Goal: Transaction & Acquisition: Book appointment/travel/reservation

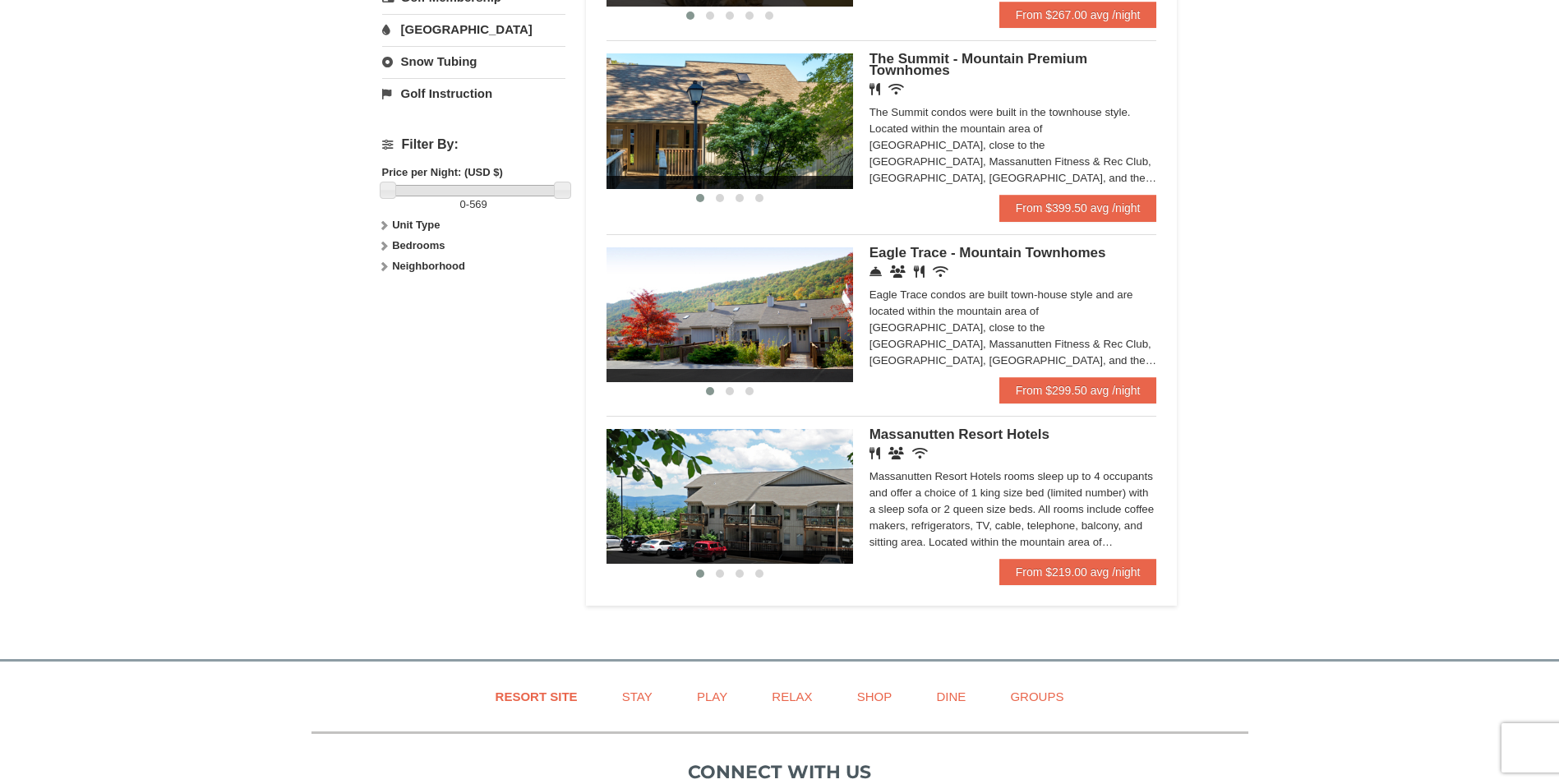
scroll to position [657, 0]
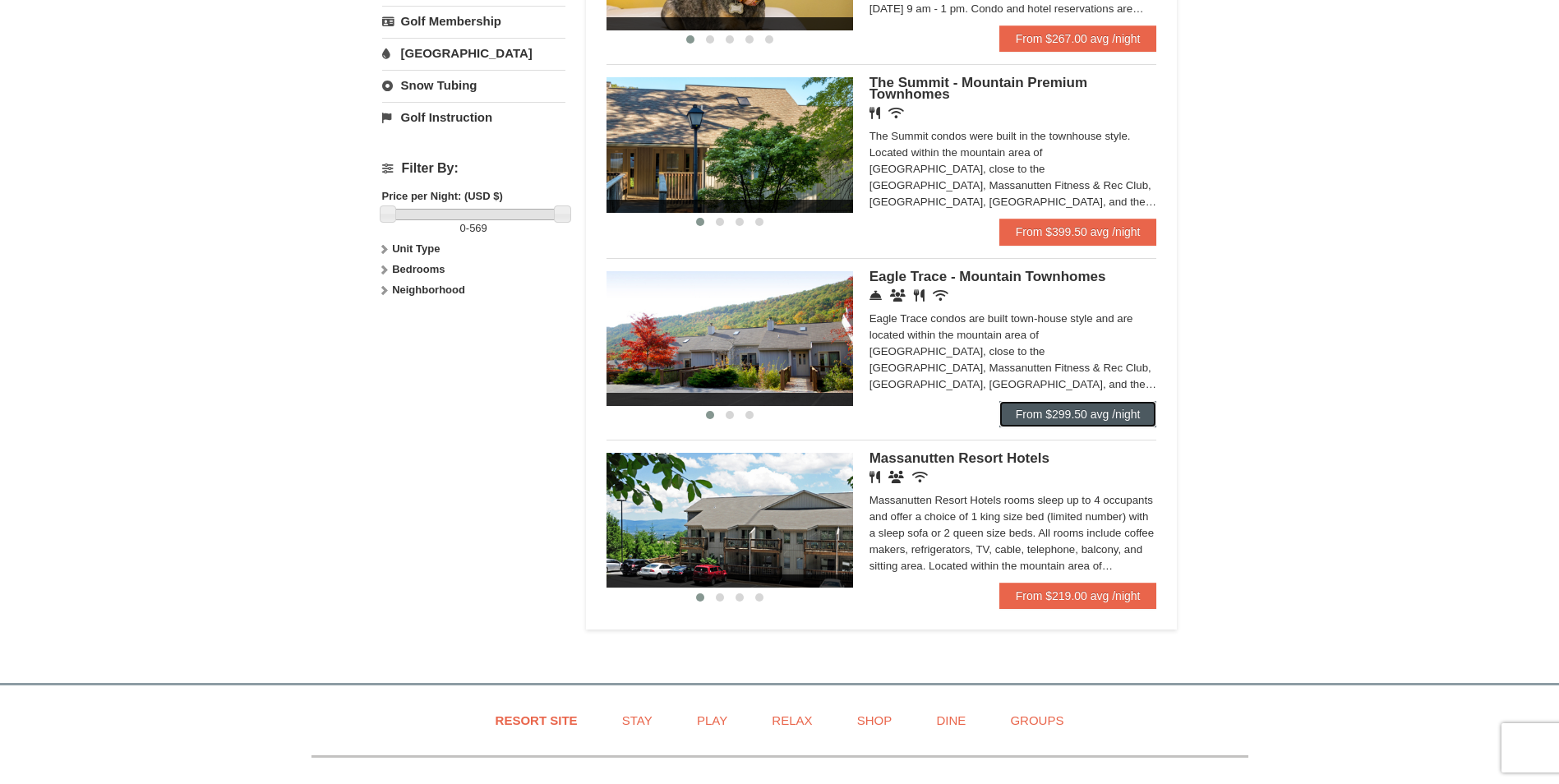
click at [1053, 410] on link "From $299.50 avg /night" at bounding box center [1078, 414] width 158 height 27
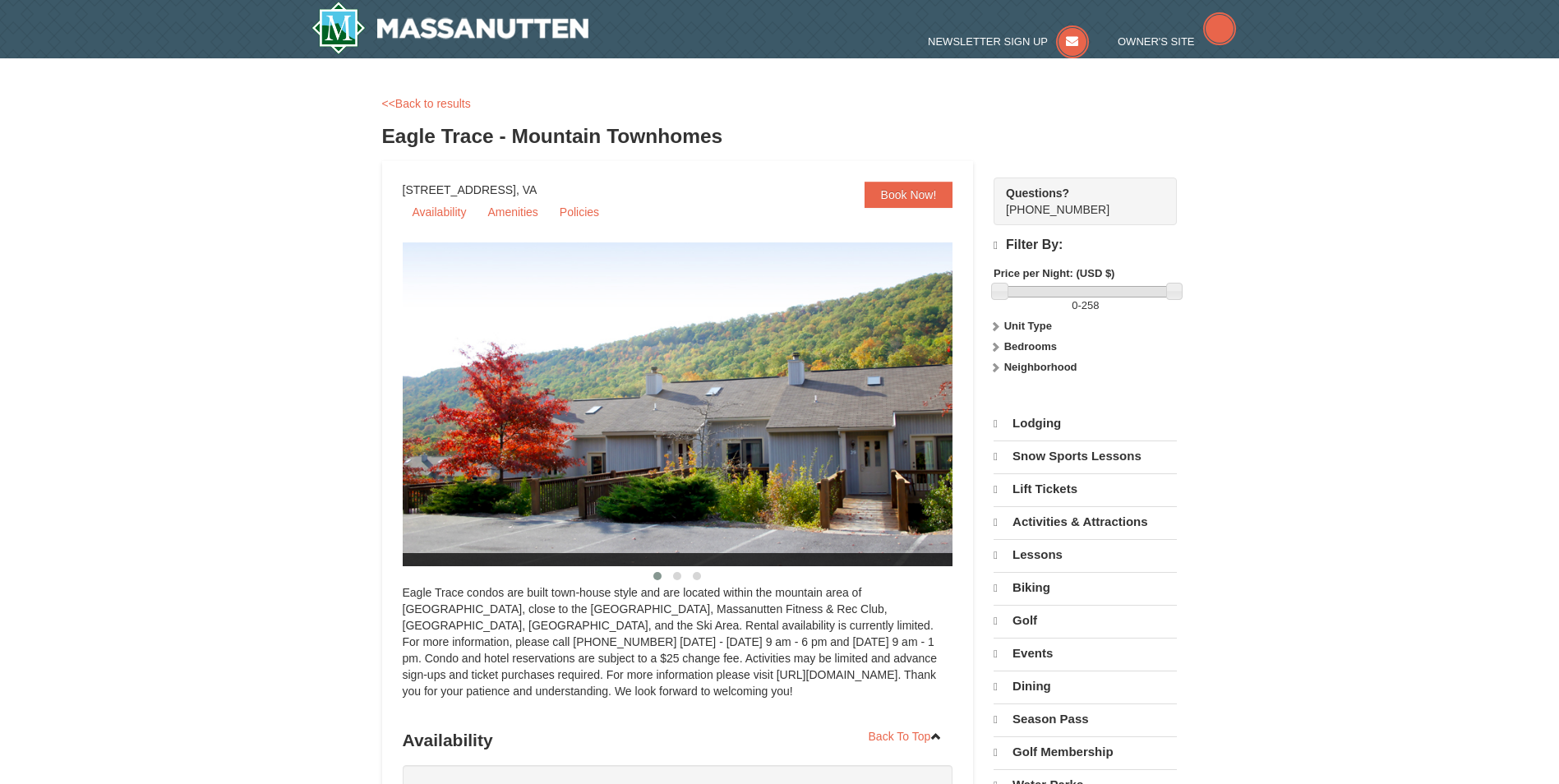
select select "10"
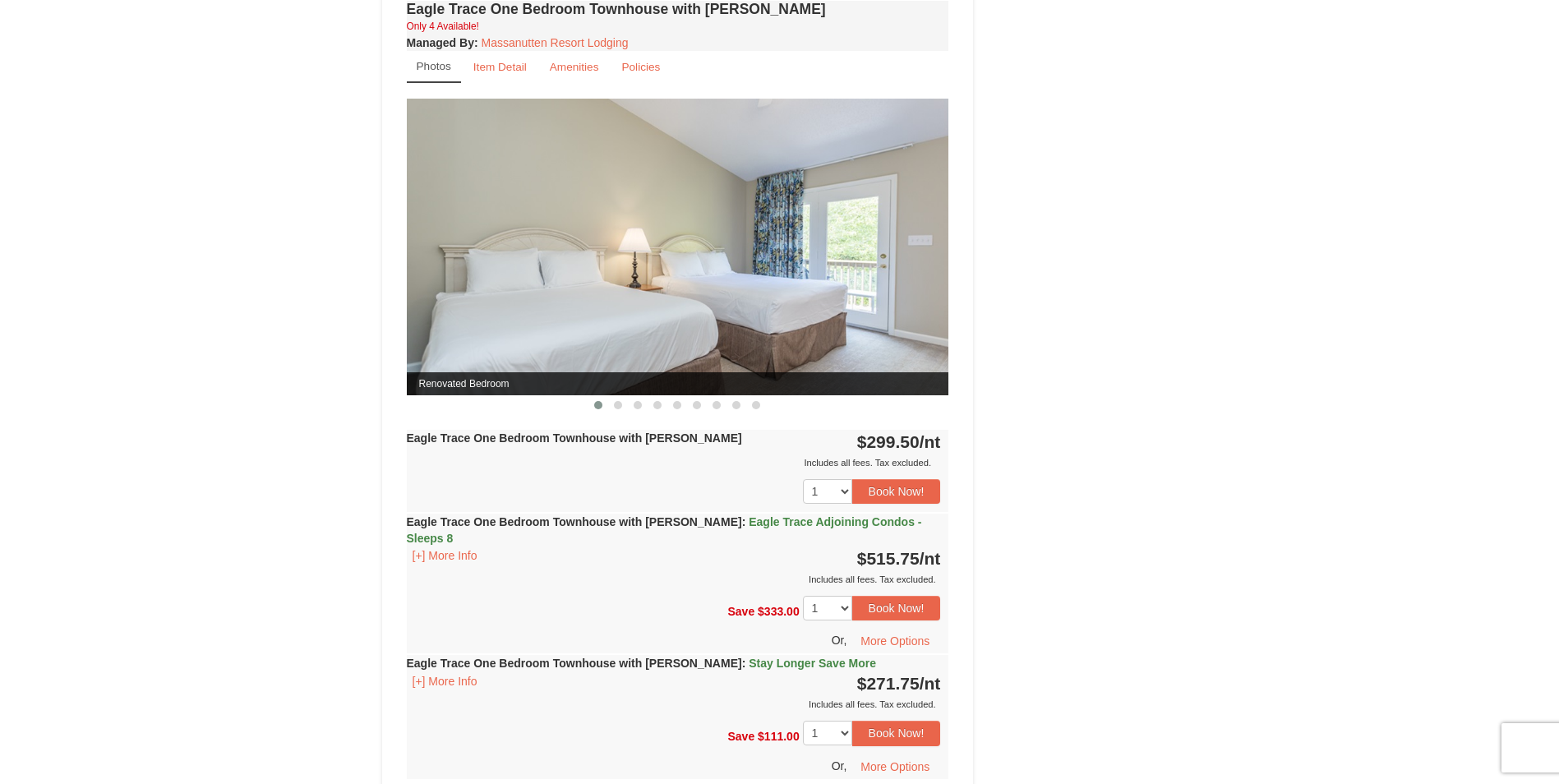
scroll to position [1479, 0]
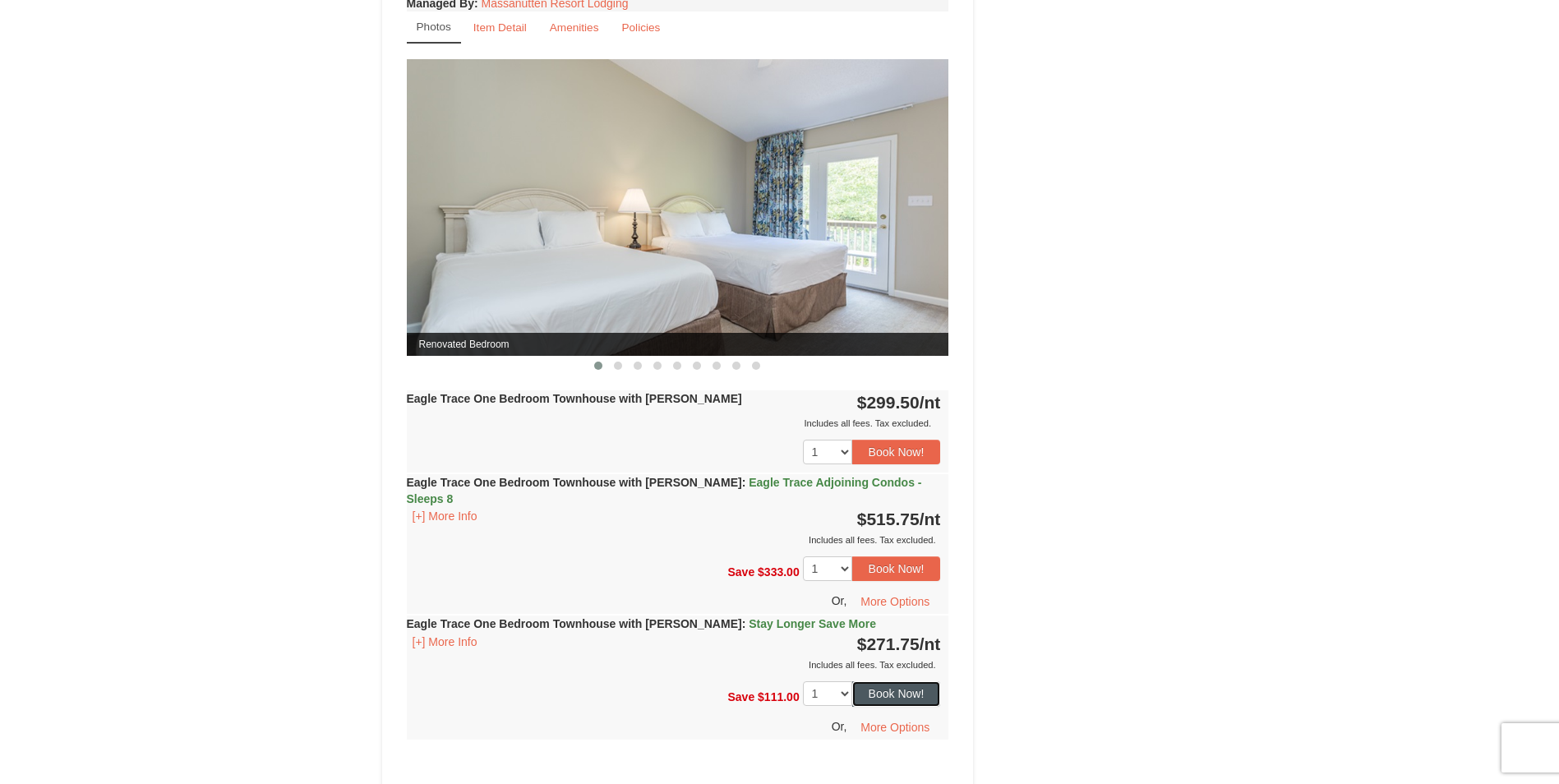
click at [887, 681] on button "Book Now!" at bounding box center [897, 694] width 89 height 25
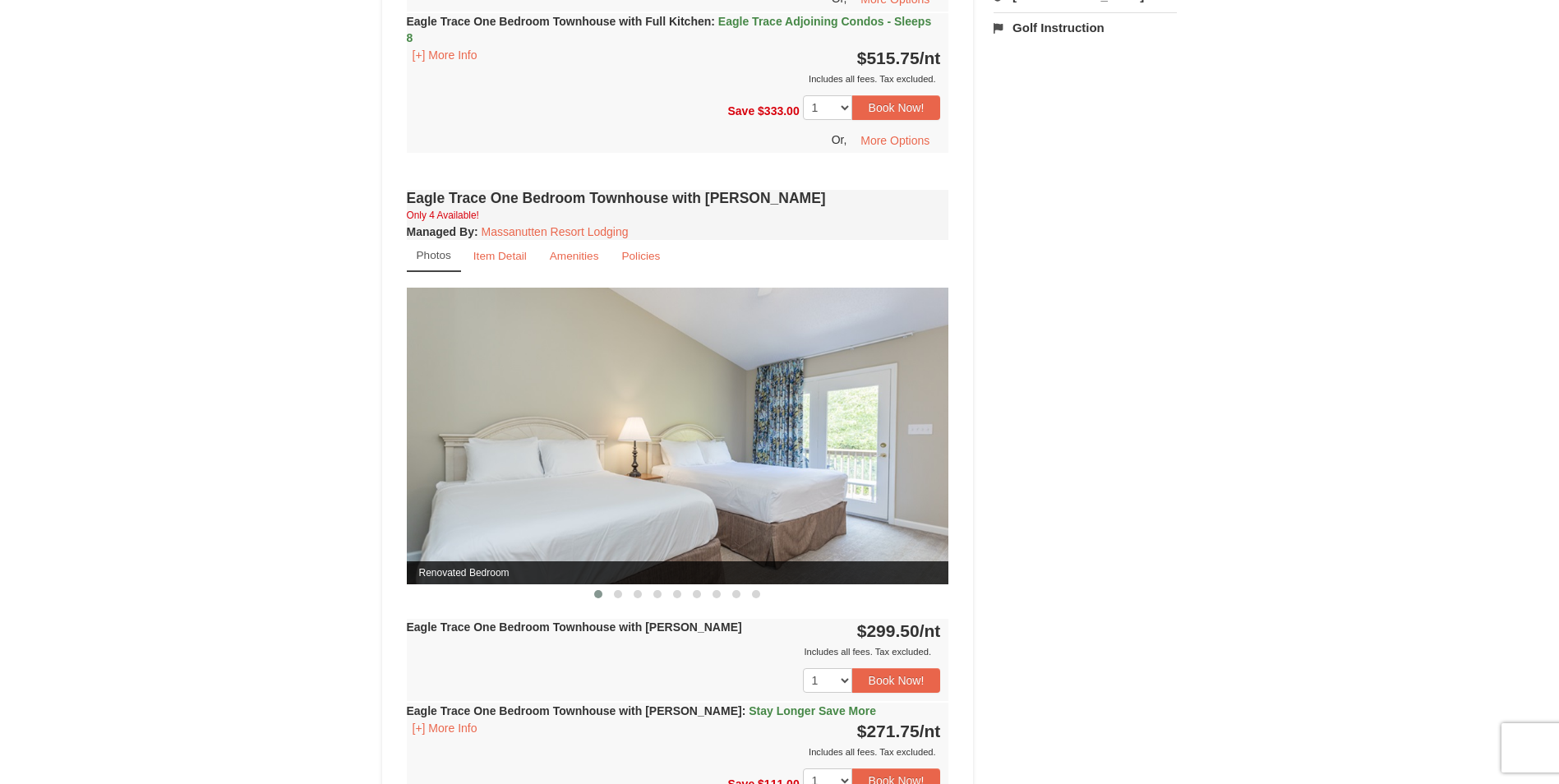
scroll to position [1315, 0]
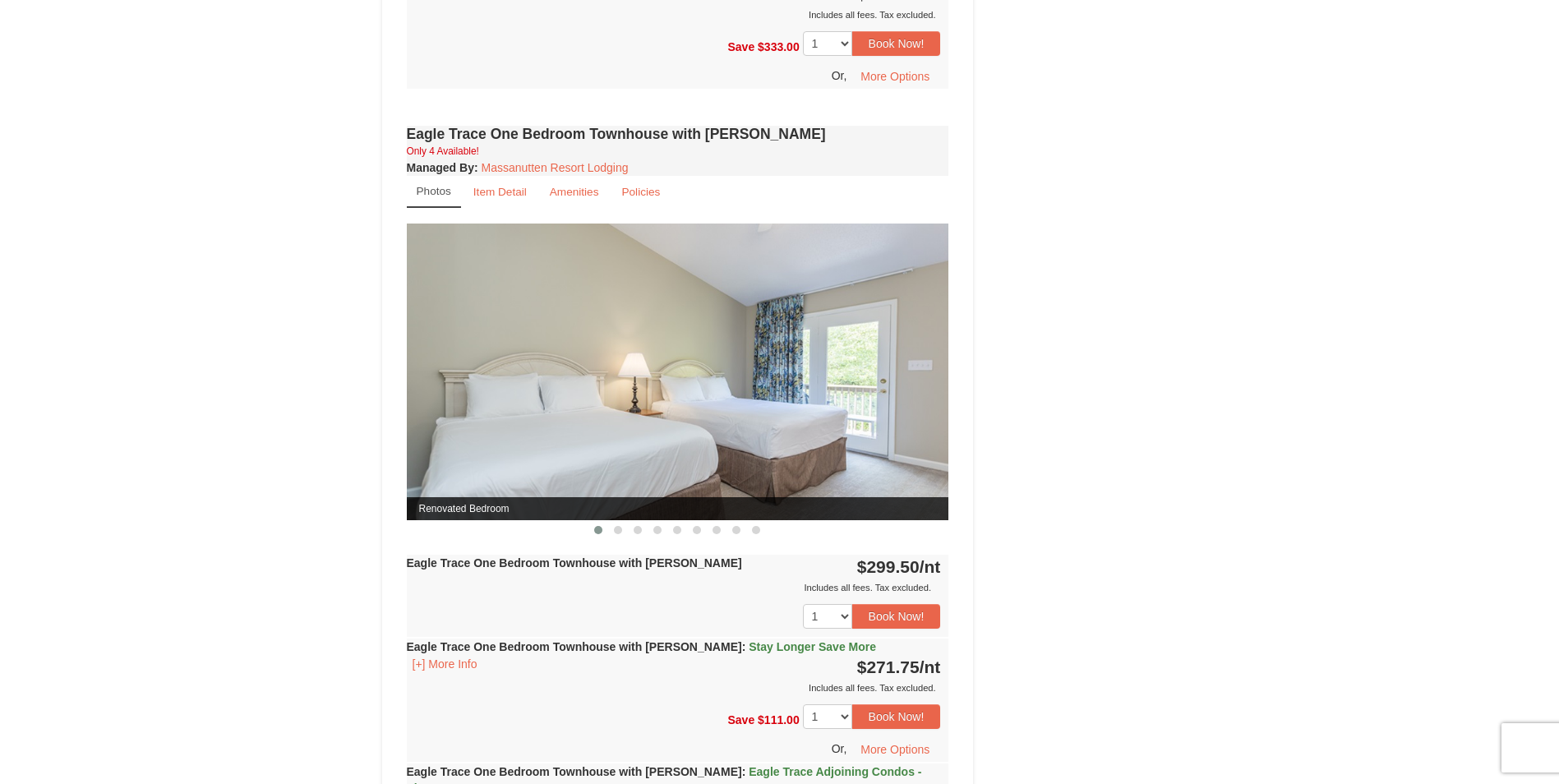
click at [929, 378] on img at bounding box center [678, 372] width 543 height 296
click at [614, 529] on span at bounding box center [618, 529] width 8 height 8
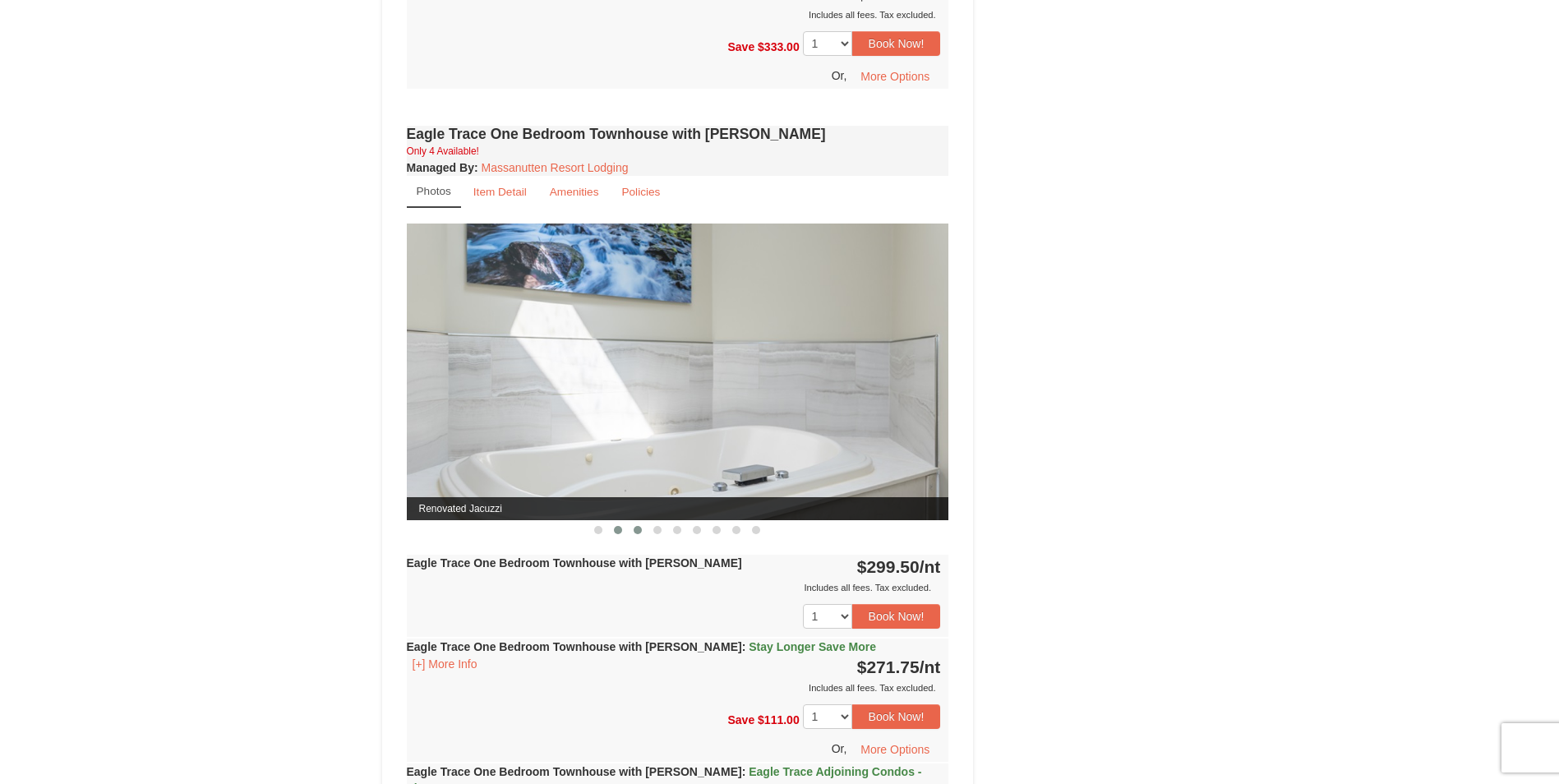
click at [640, 530] on span at bounding box center [637, 529] width 8 height 8
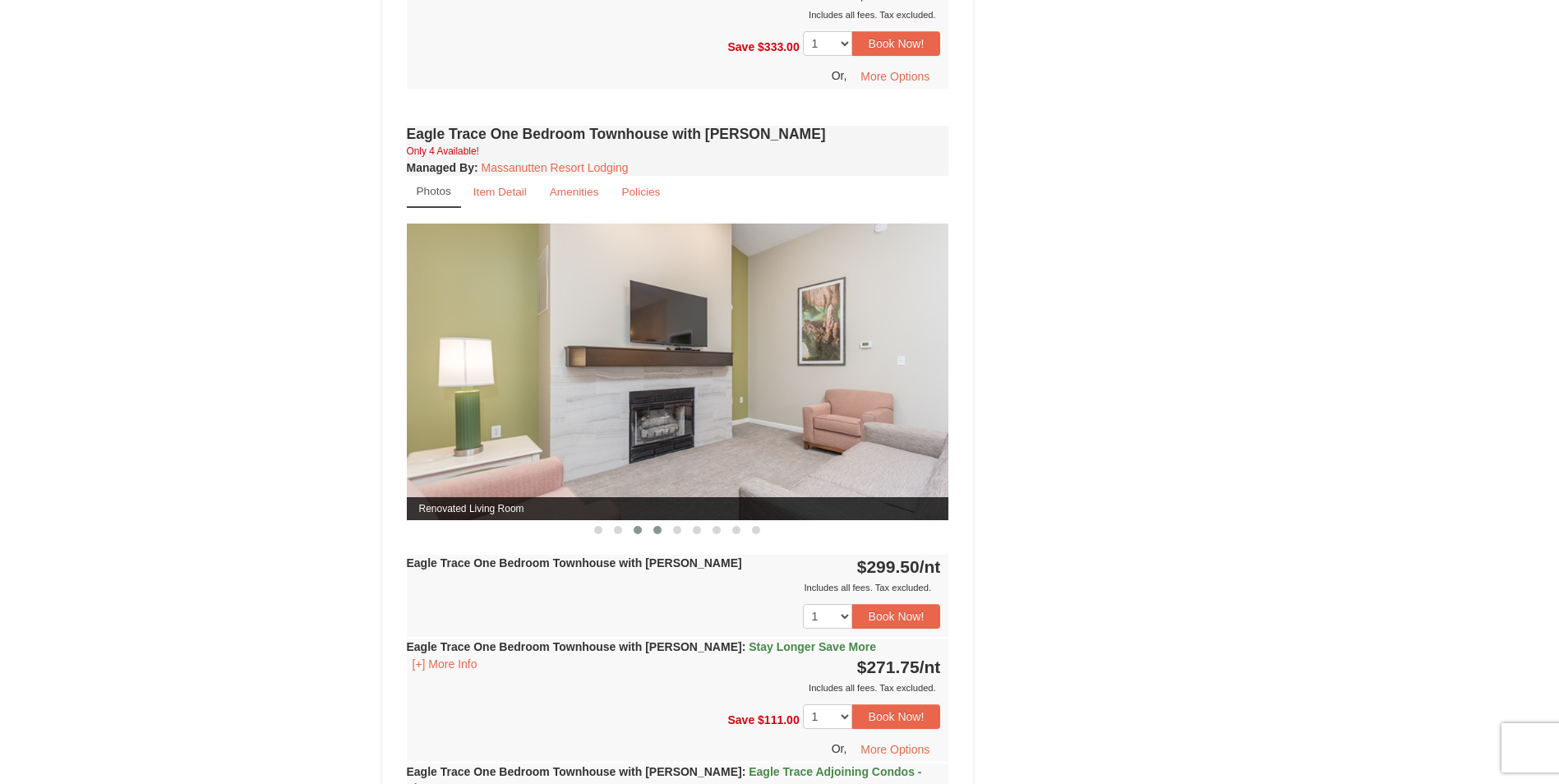
click at [657, 530] on span at bounding box center [657, 529] width 8 height 8
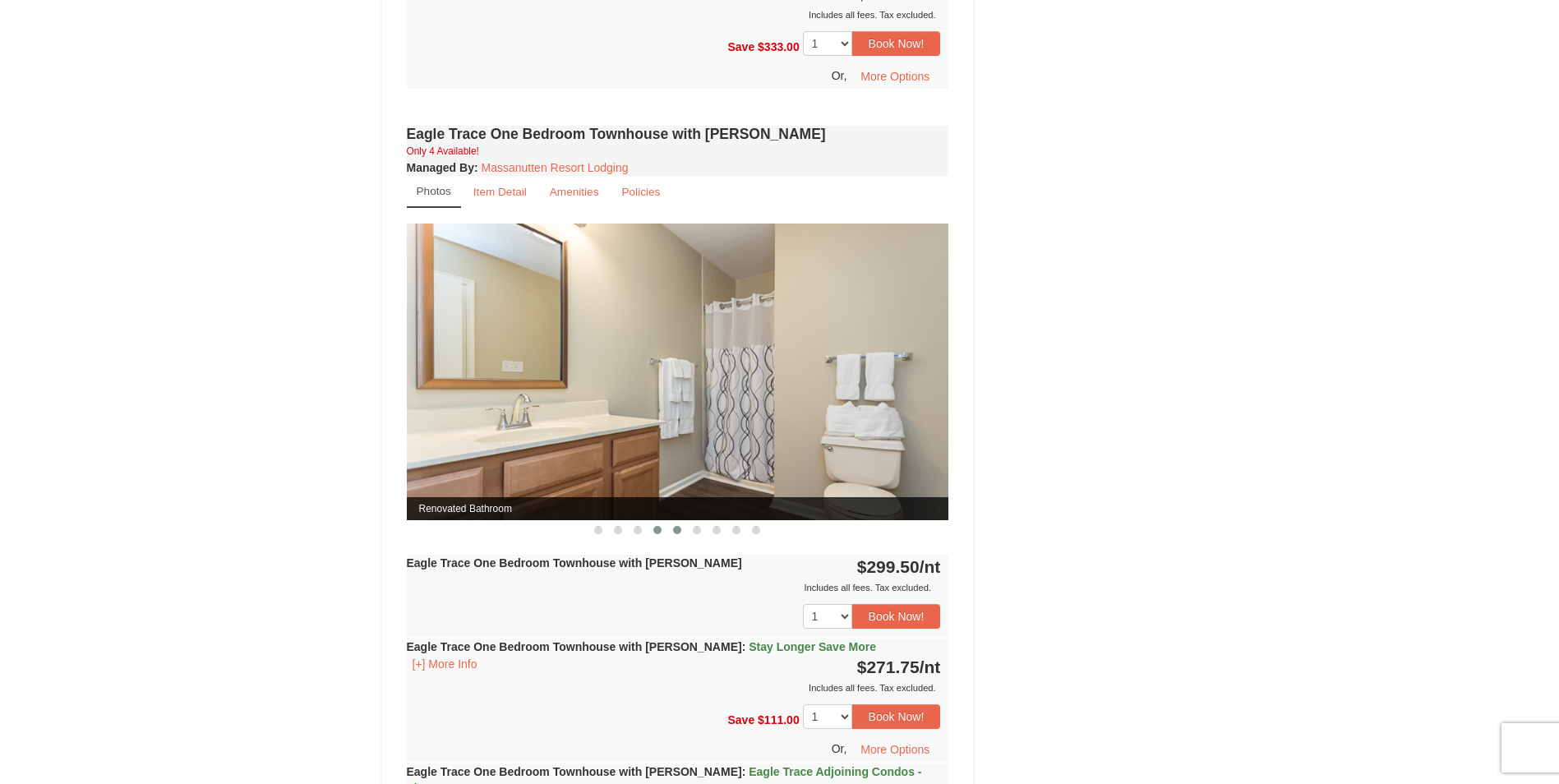
click at [675, 530] on span at bounding box center [676, 529] width 8 height 8
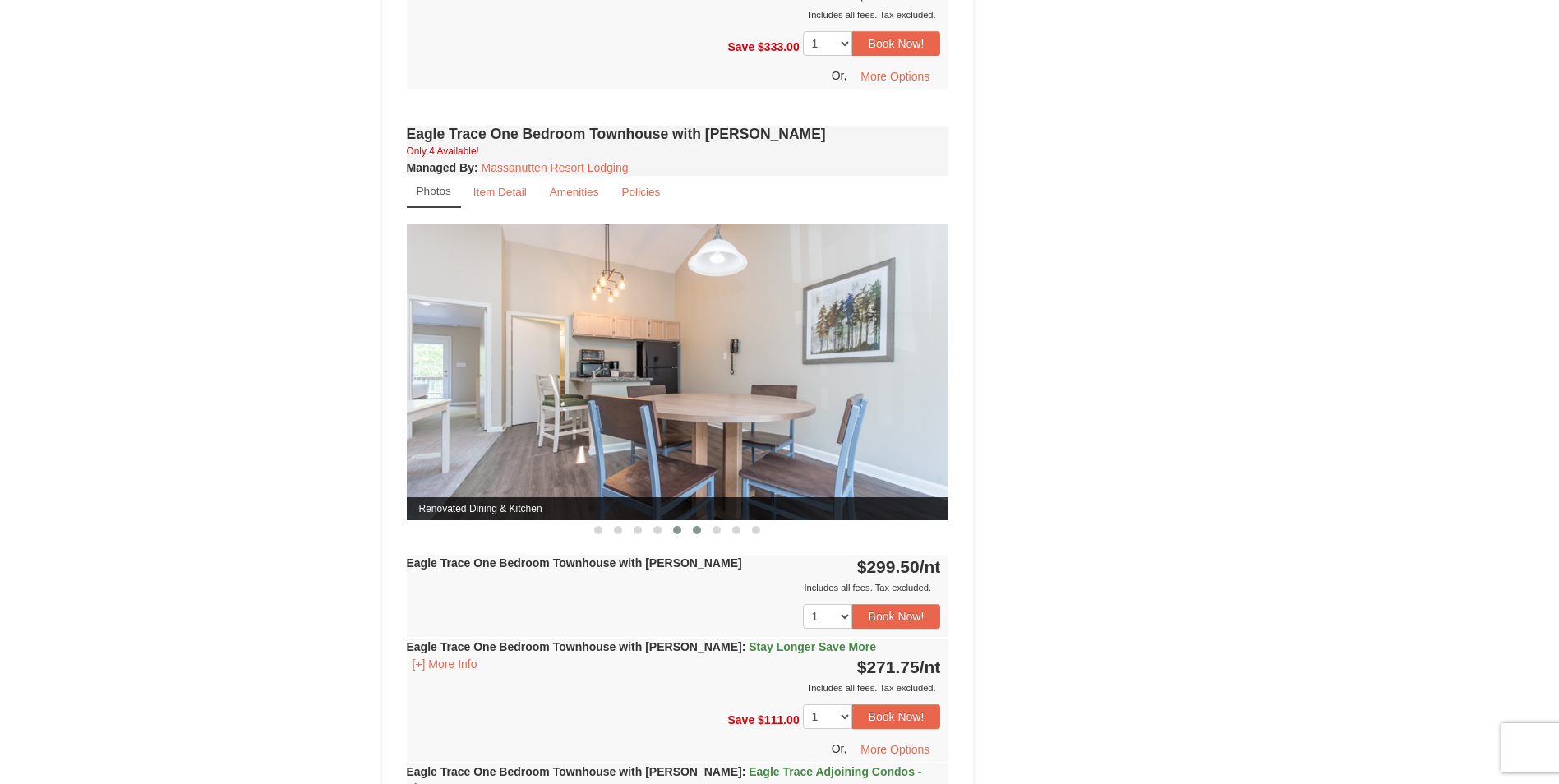
click at [700, 530] on span at bounding box center [697, 529] width 8 height 8
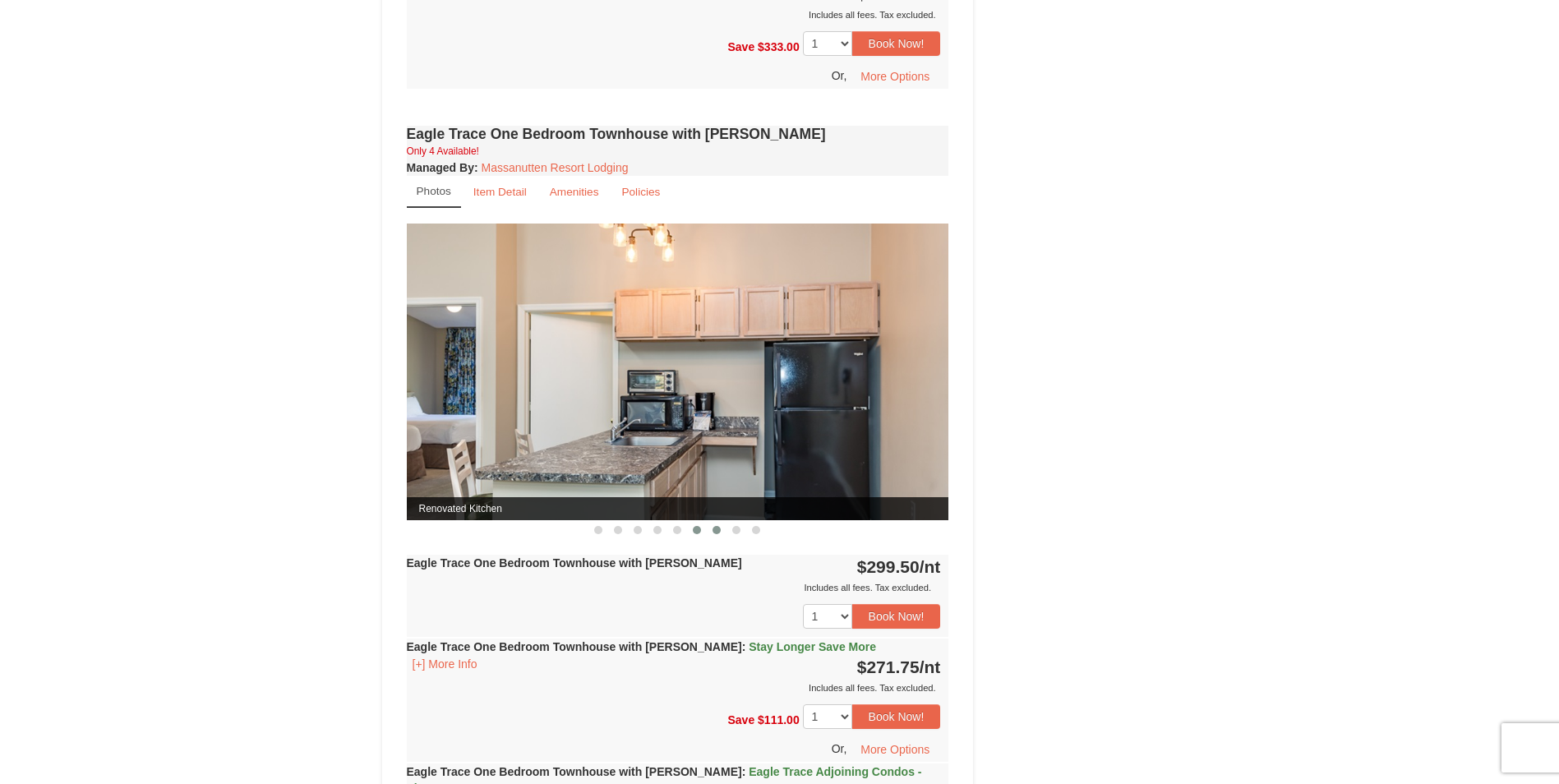
click at [711, 530] on button at bounding box center [717, 530] width 19 height 17
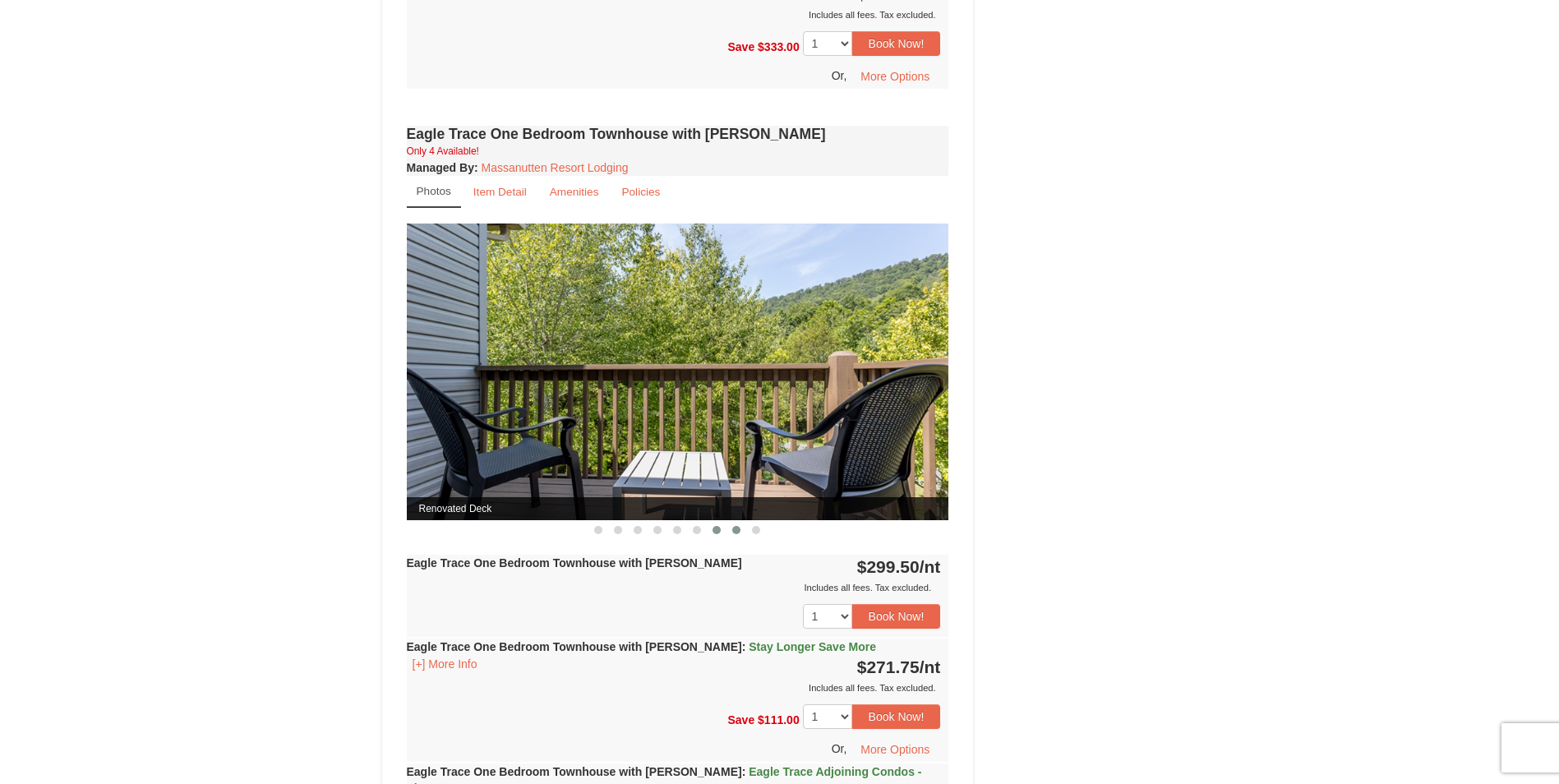
click at [735, 530] on span at bounding box center [736, 529] width 8 height 8
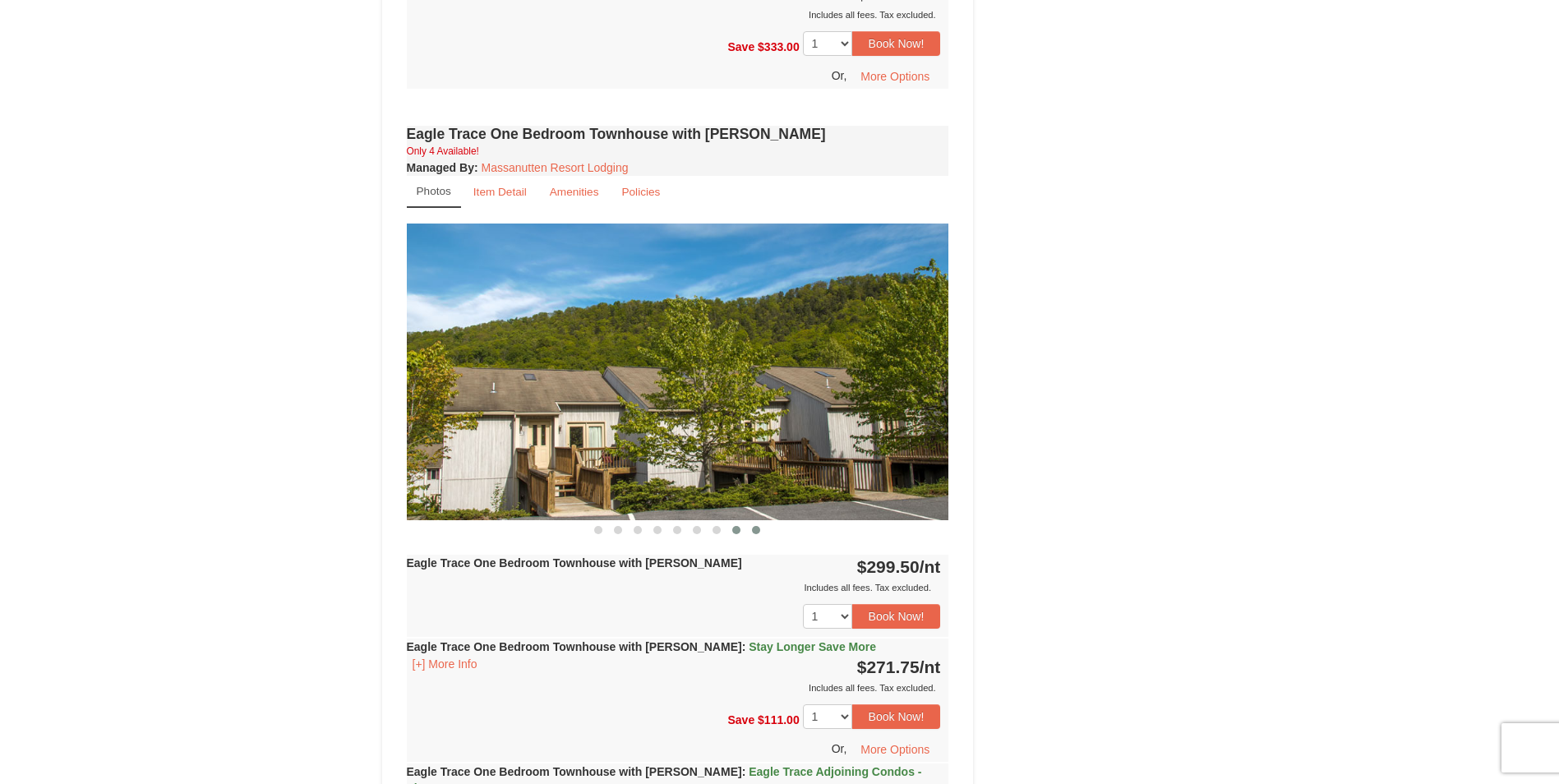
click at [752, 530] on button at bounding box center [756, 530] width 19 height 17
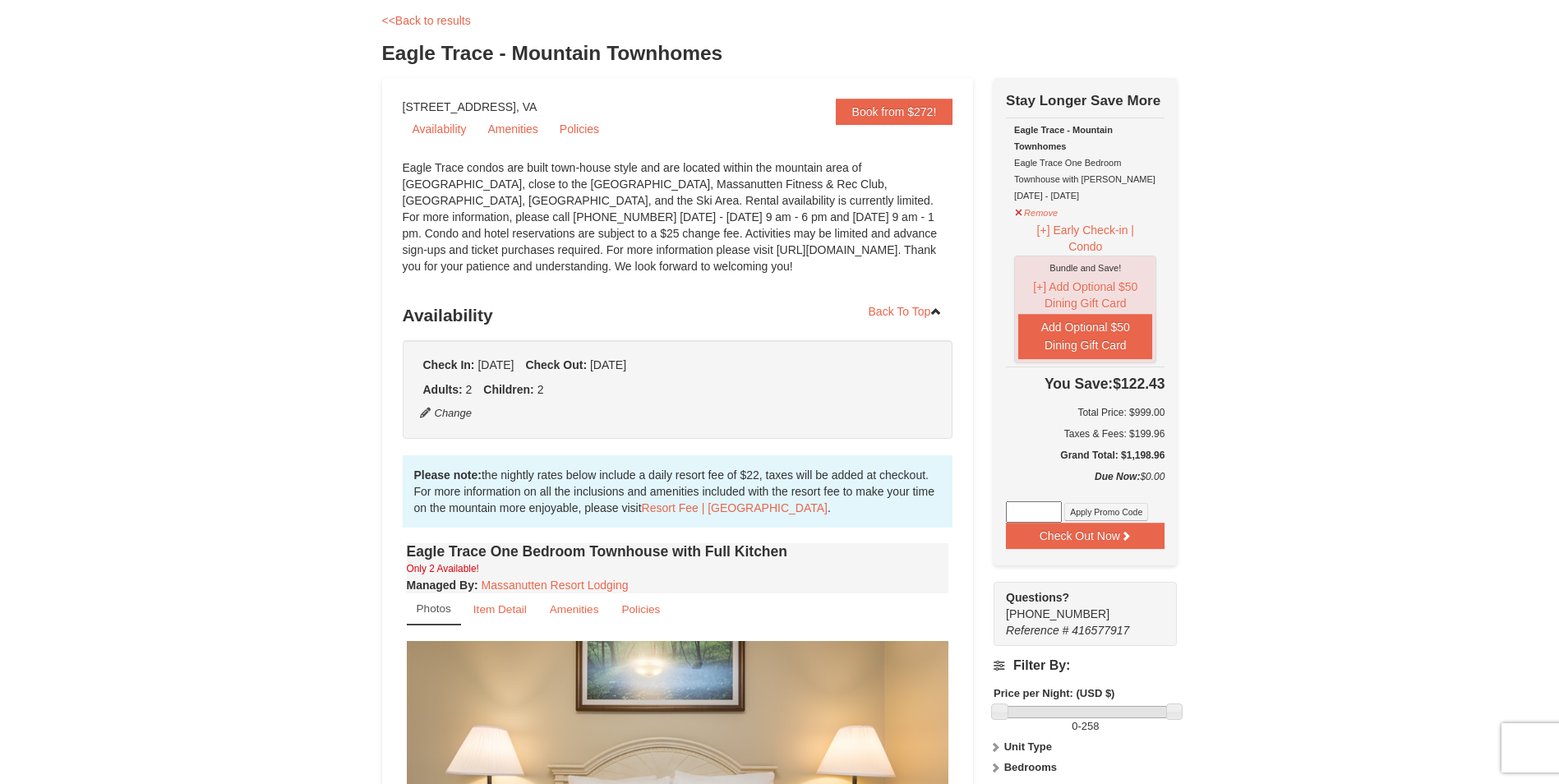
scroll to position [0, 0]
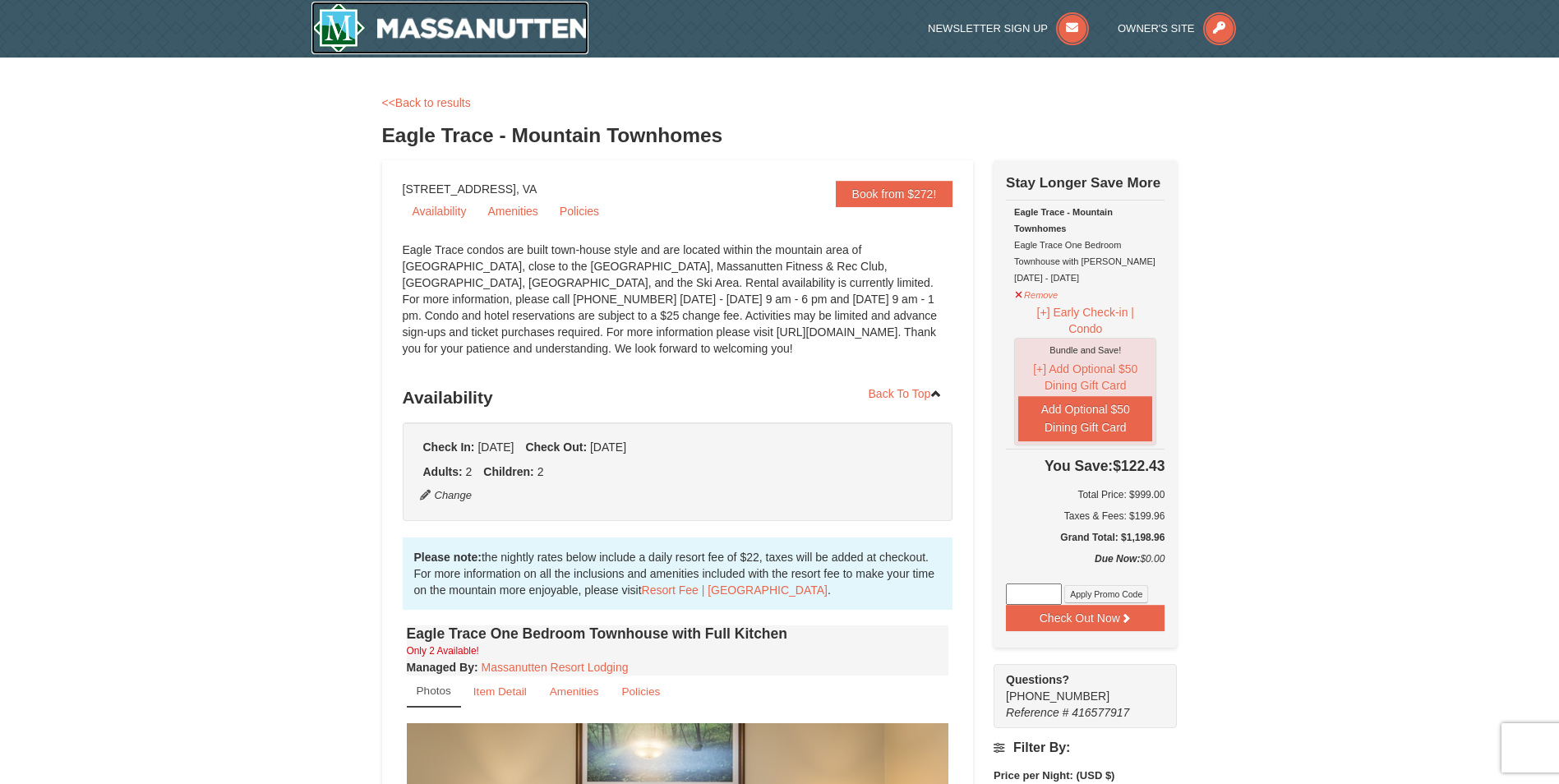
click at [452, 37] on img at bounding box center [451, 27] width 278 height 52
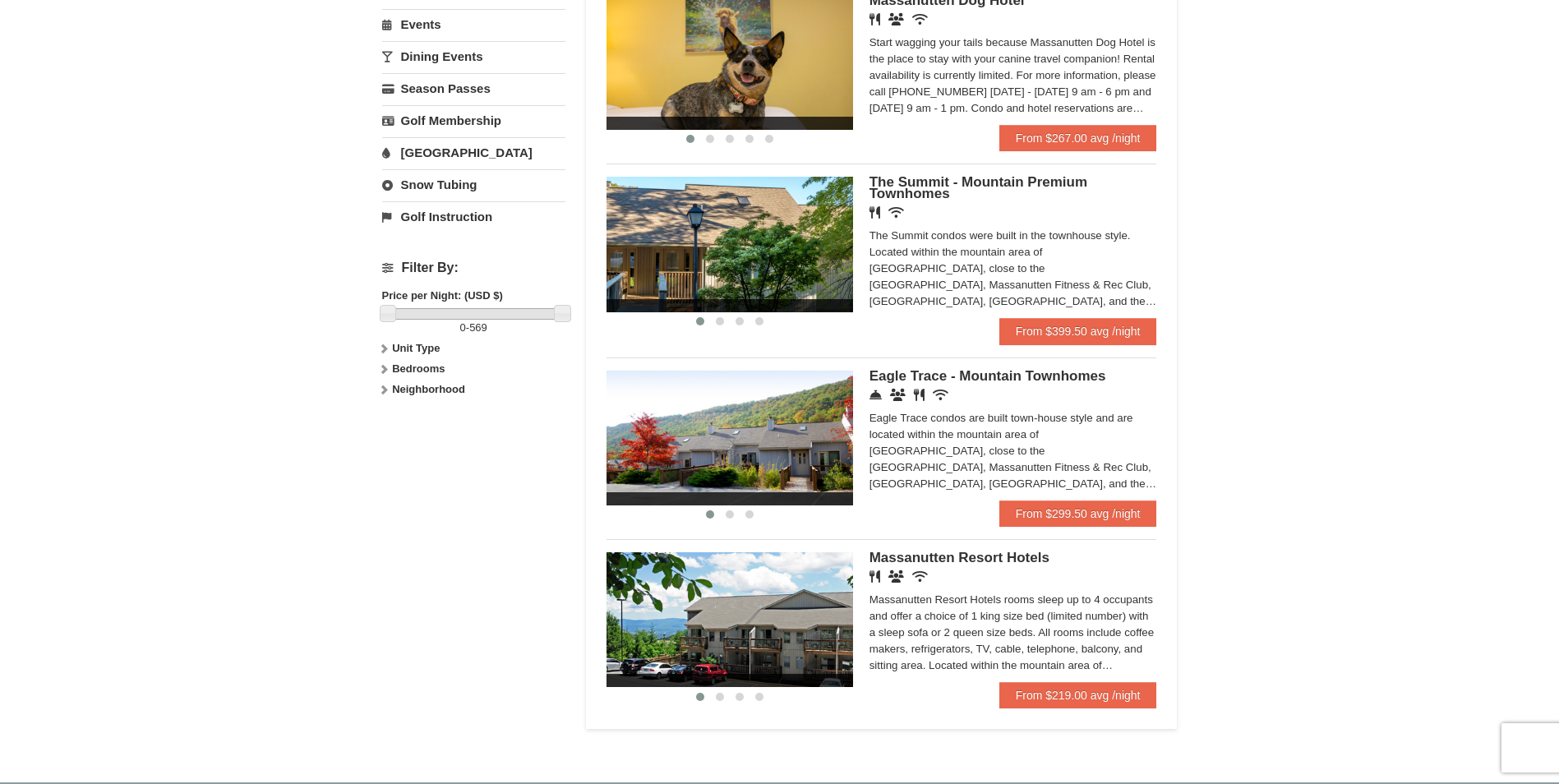
scroll to position [575, 0]
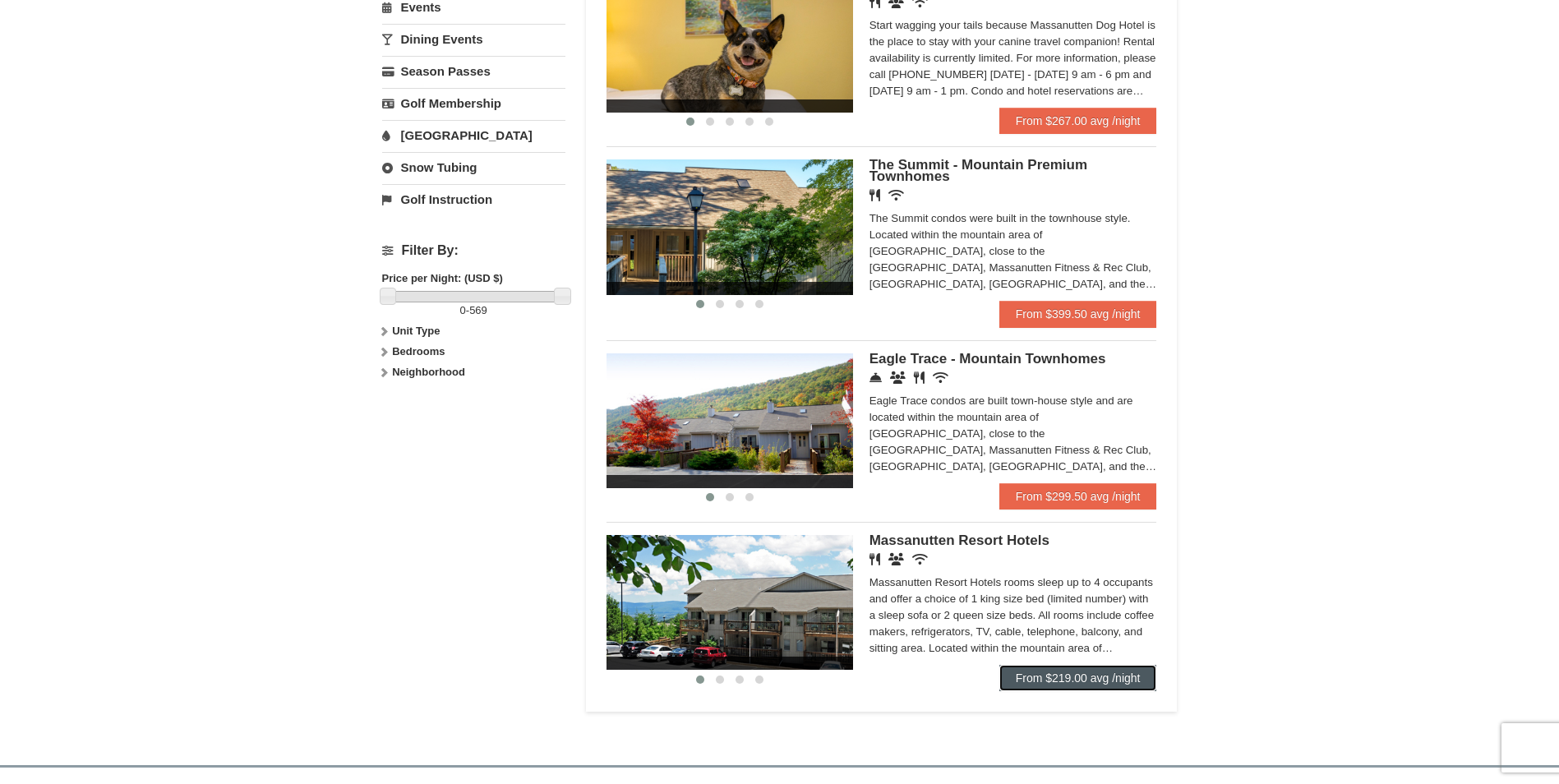
click at [1053, 674] on link "From $219.00 avg /night" at bounding box center [1078, 678] width 158 height 27
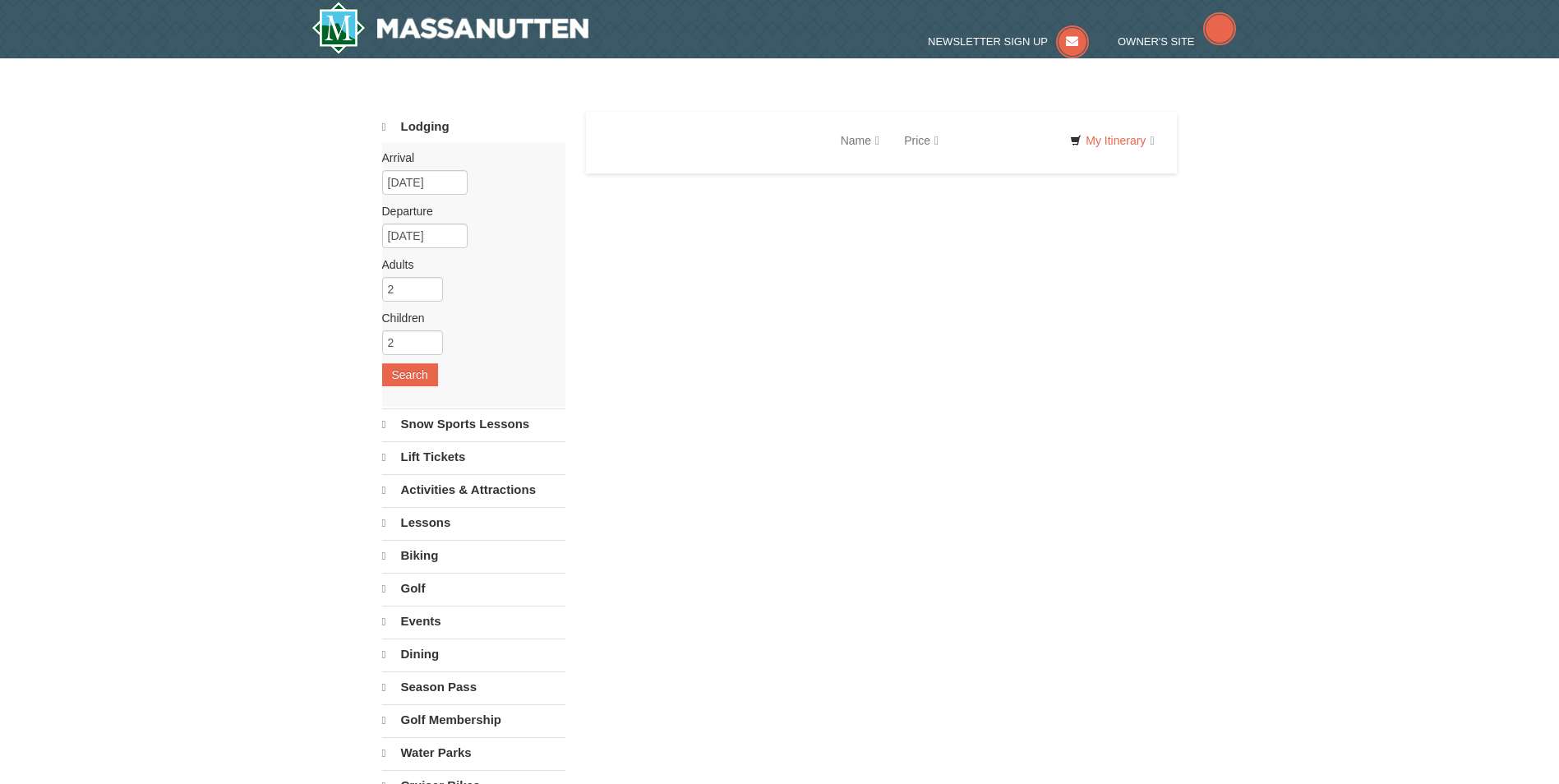
select select "10"
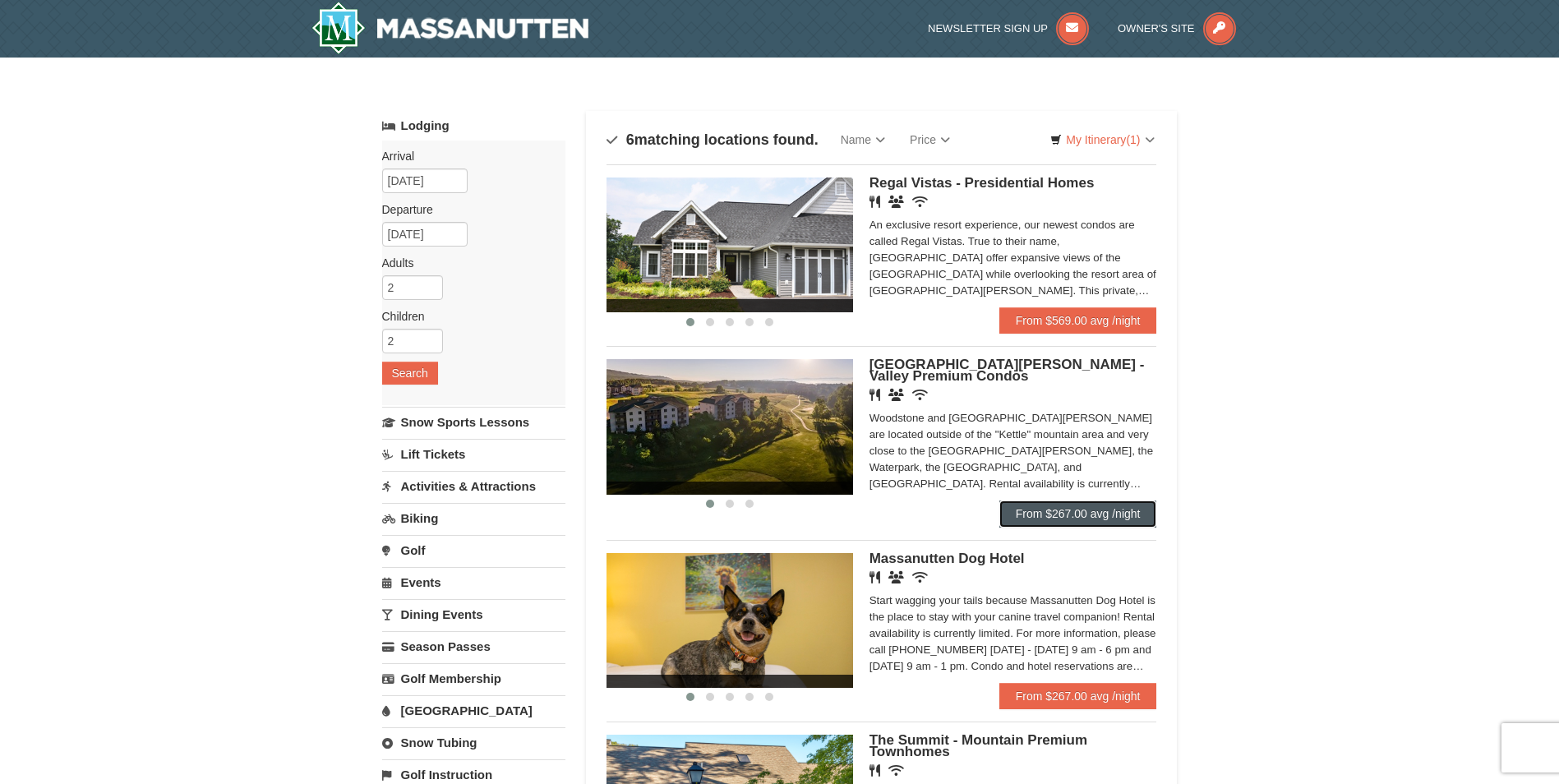
click at [1057, 512] on link "From $267.00 avg /night" at bounding box center [1078, 513] width 158 height 27
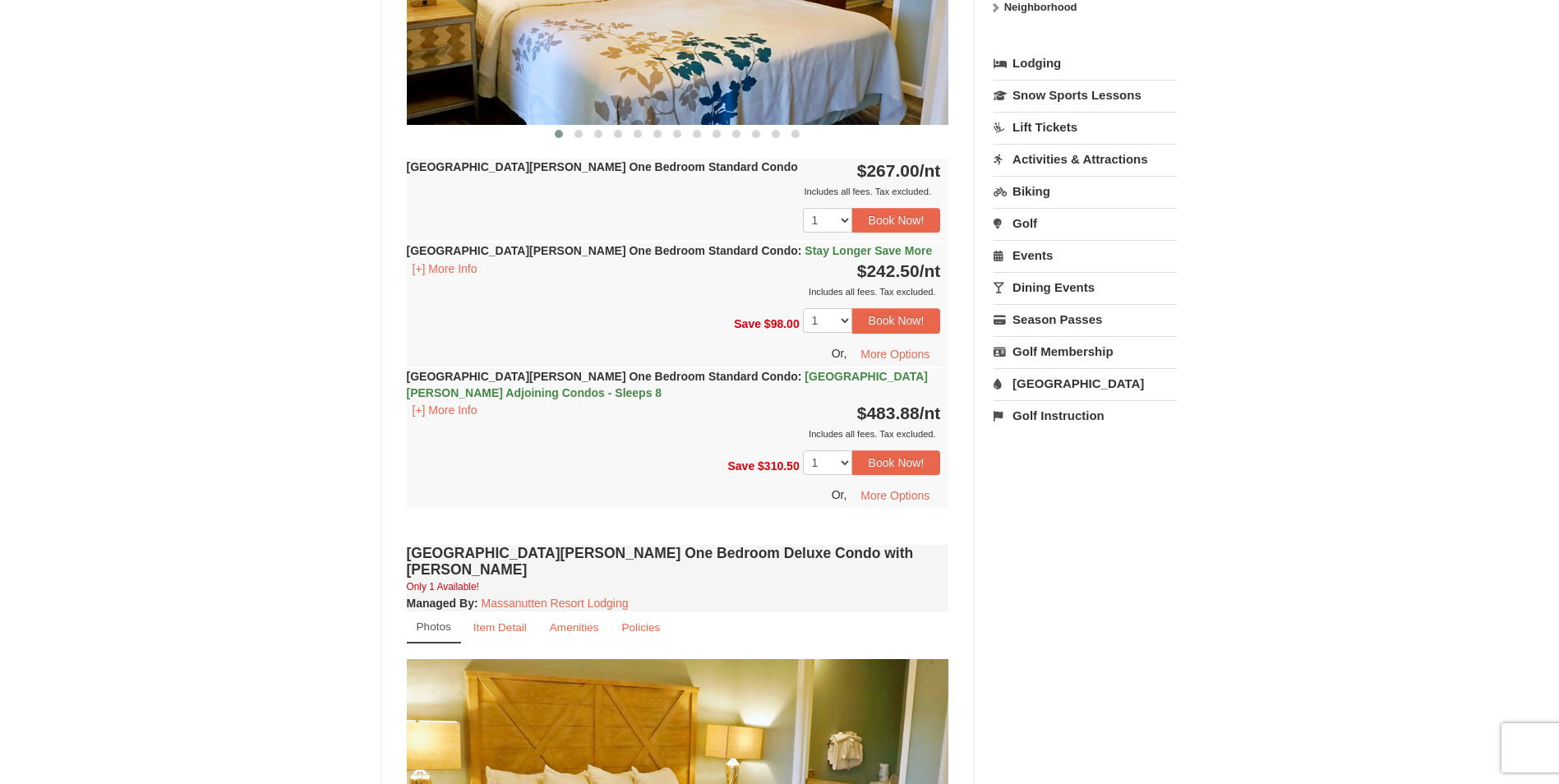
scroll to position [740, 0]
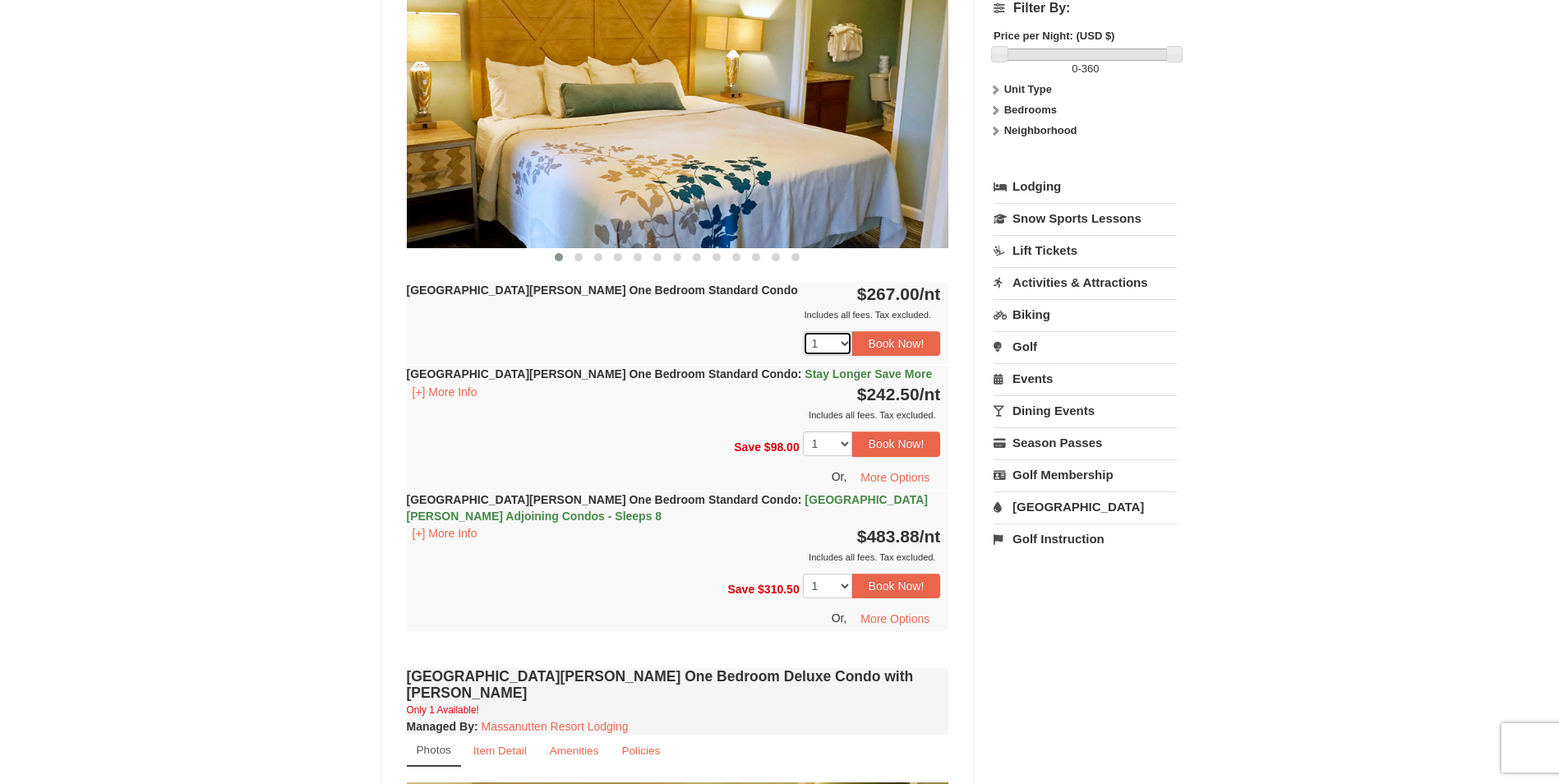
click at [842, 341] on select "1 2 3 4 5" at bounding box center [828, 343] width 50 height 25
click at [730, 334] on div "1 2 3 4 5 Book Now!" at bounding box center [678, 343] width 543 height 41
click at [413, 388] on button "[+] More Info" at bounding box center [445, 392] width 76 height 18
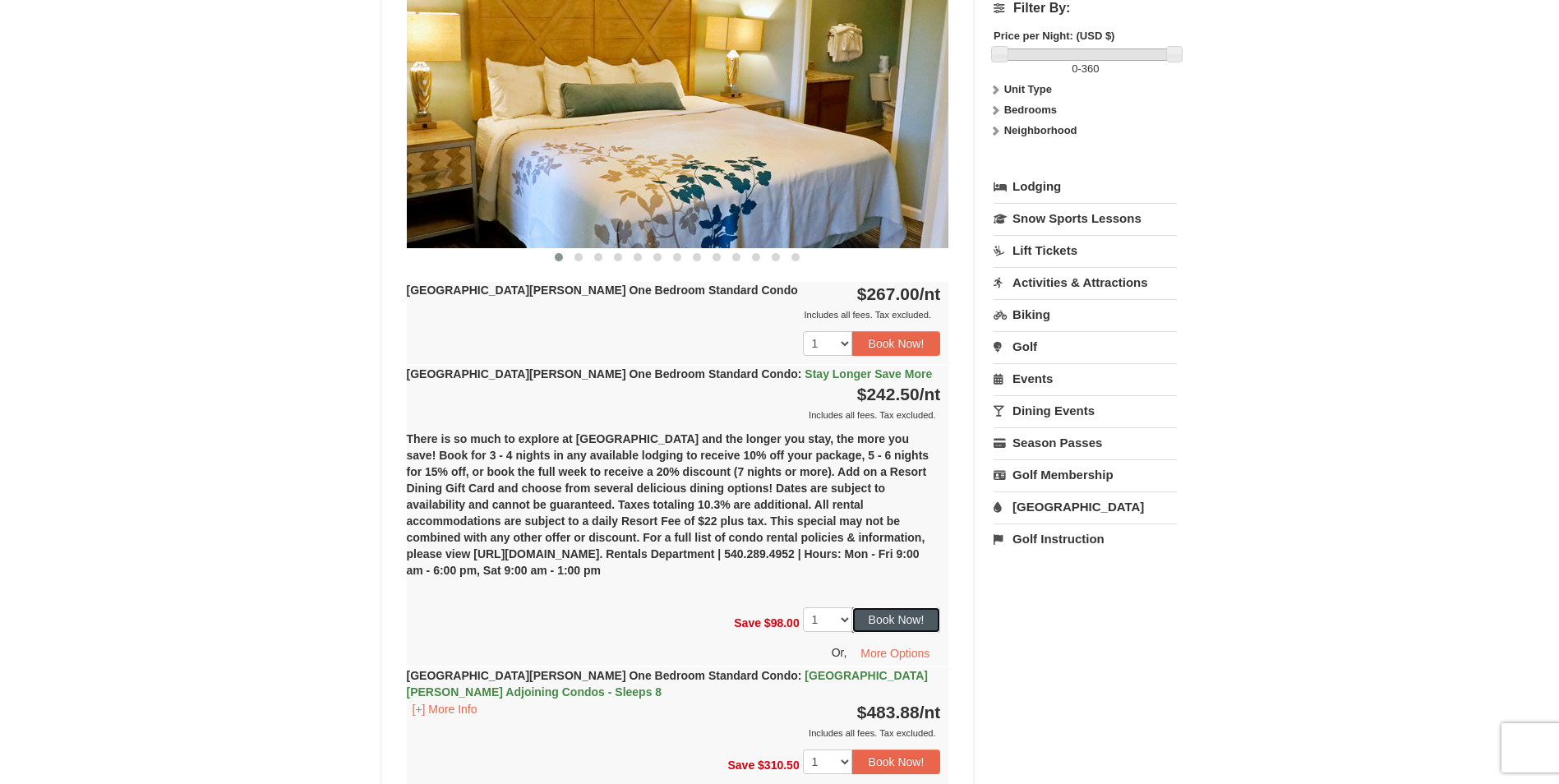
click at [885, 621] on button "Book Now!" at bounding box center [897, 619] width 89 height 25
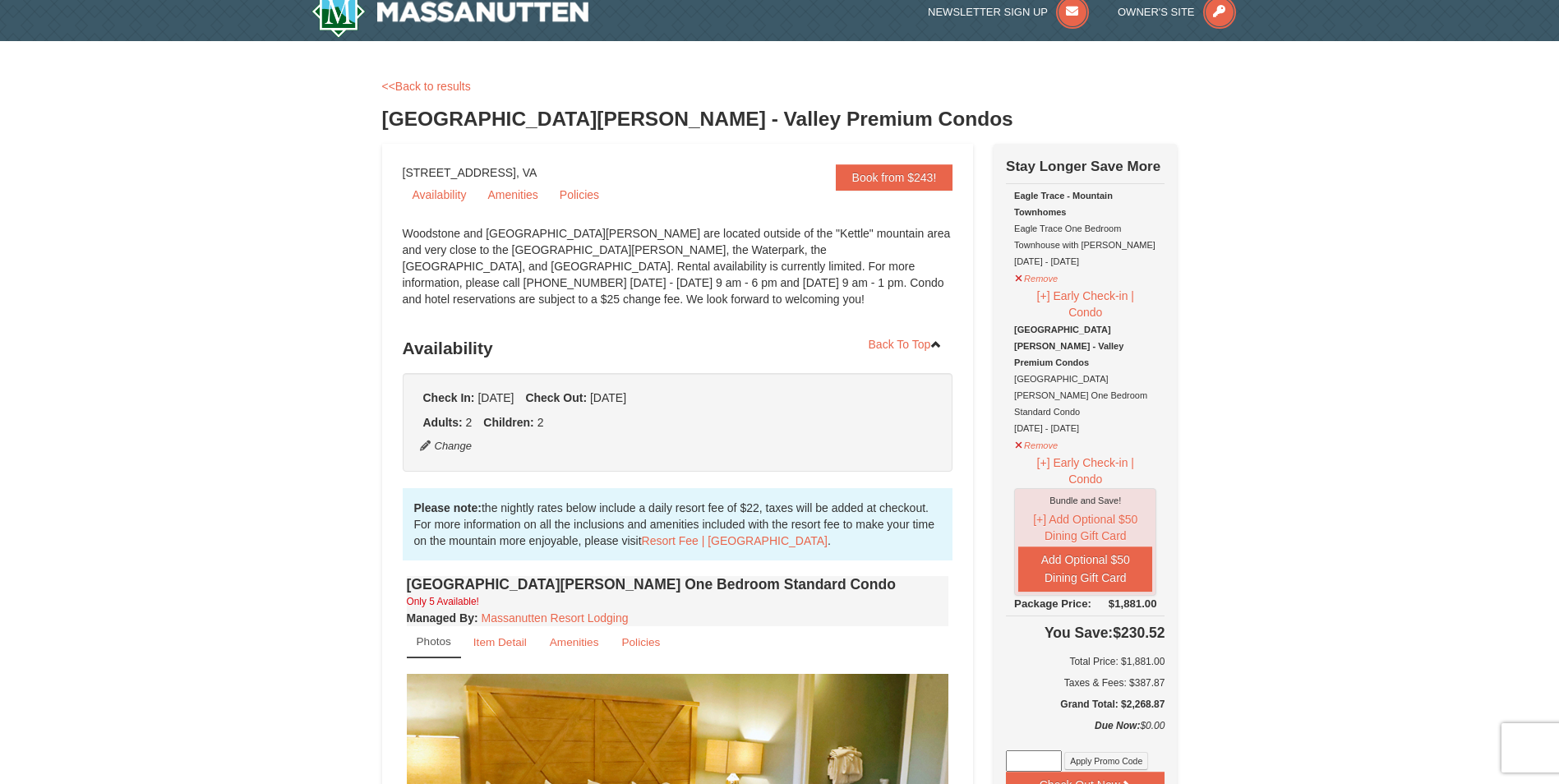
scroll to position [0, 0]
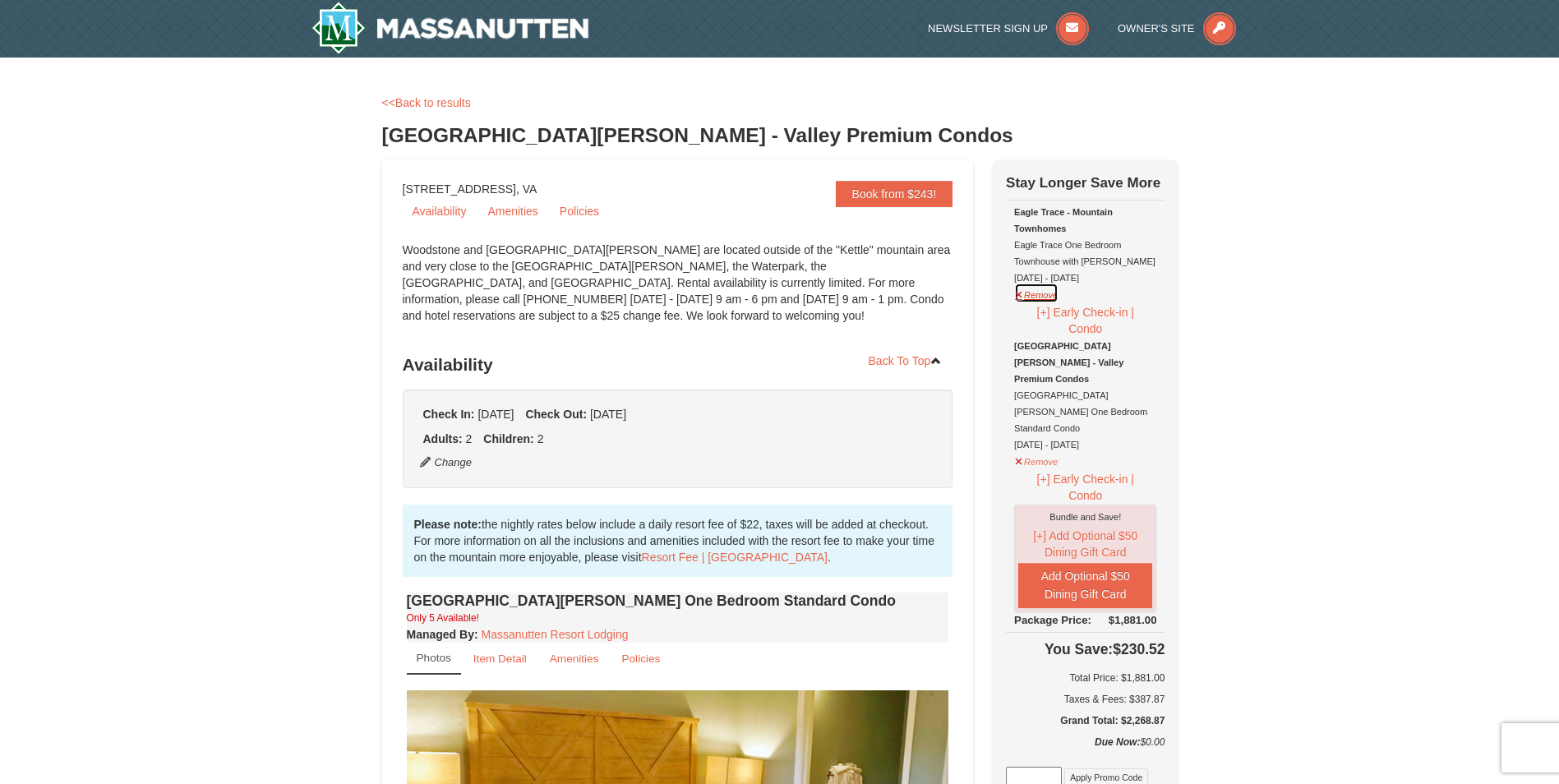
click at [1033, 297] on button "Remove" at bounding box center [1037, 292] width 44 height 20
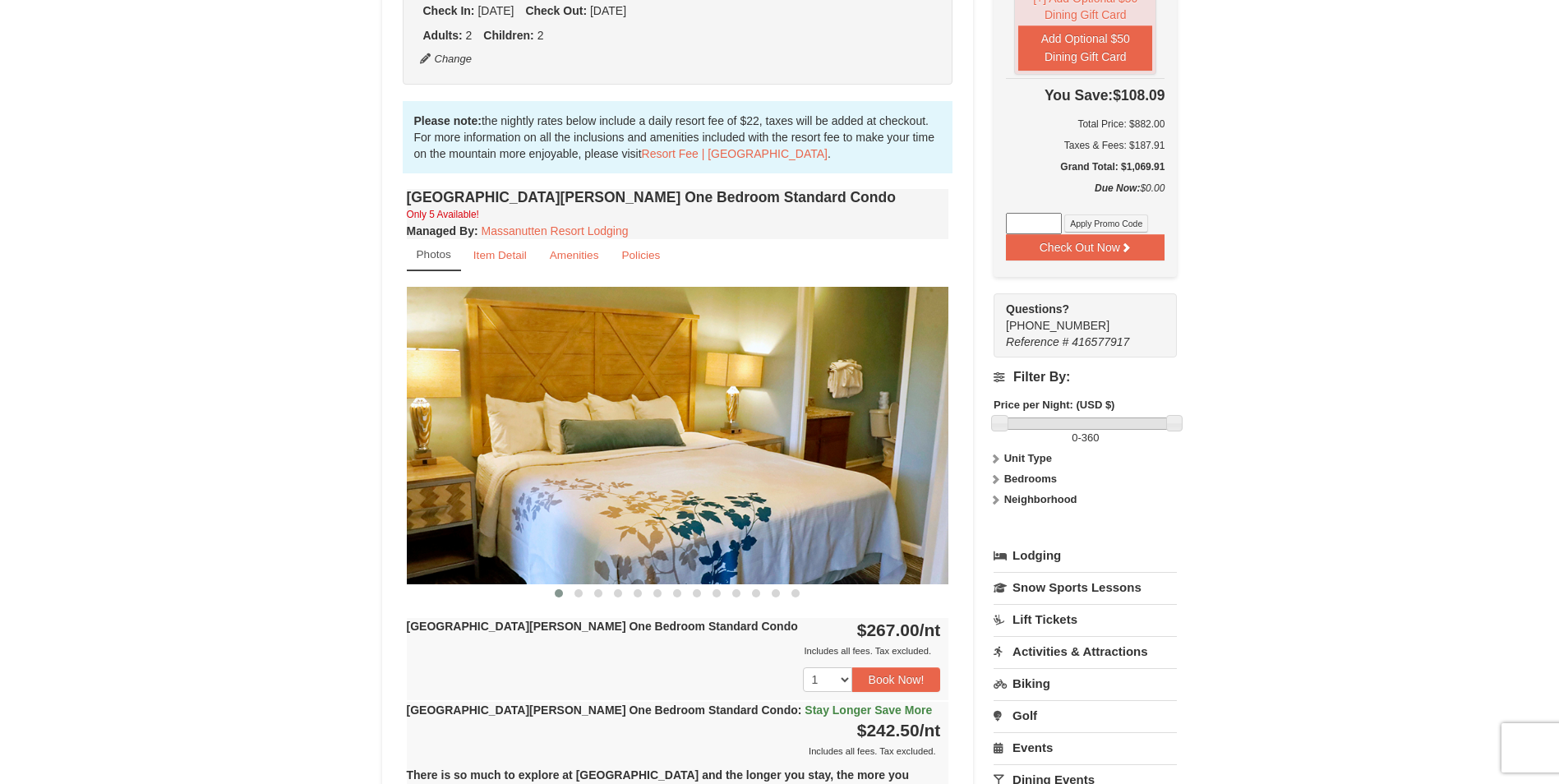
scroll to position [411, 0]
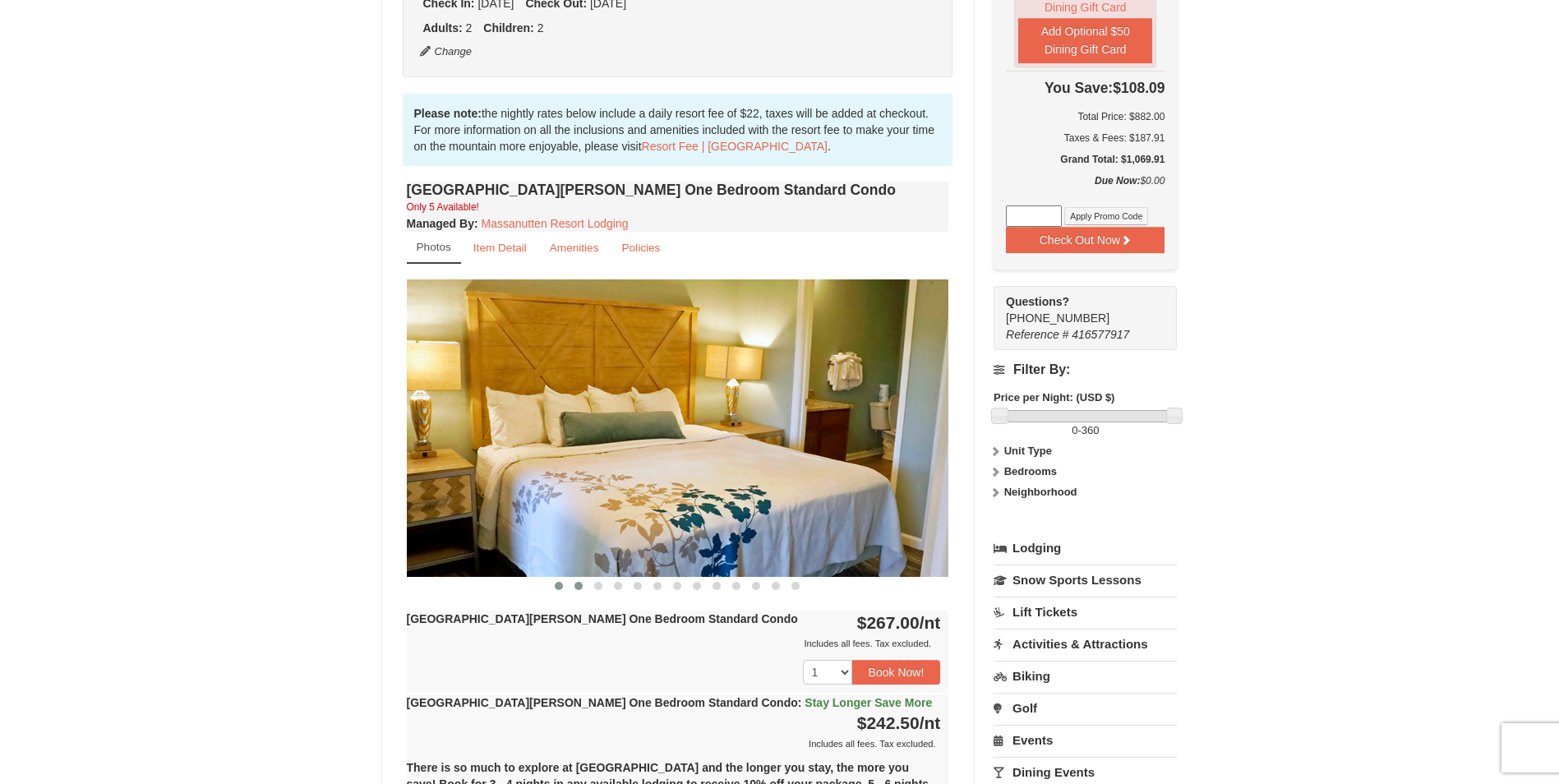
click at [576, 589] on span at bounding box center [578, 585] width 8 height 8
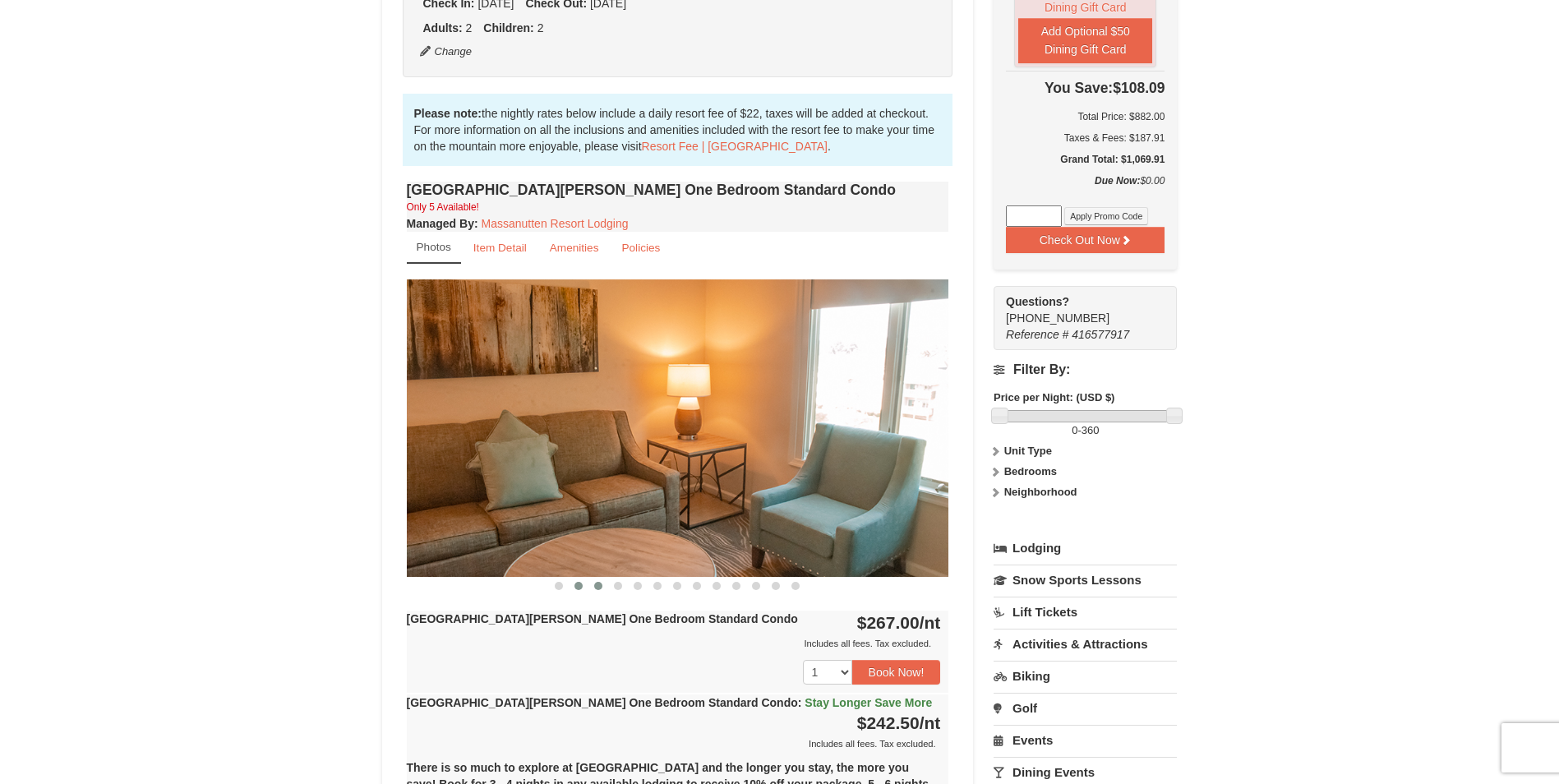
click at [603, 586] on span at bounding box center [598, 585] width 8 height 8
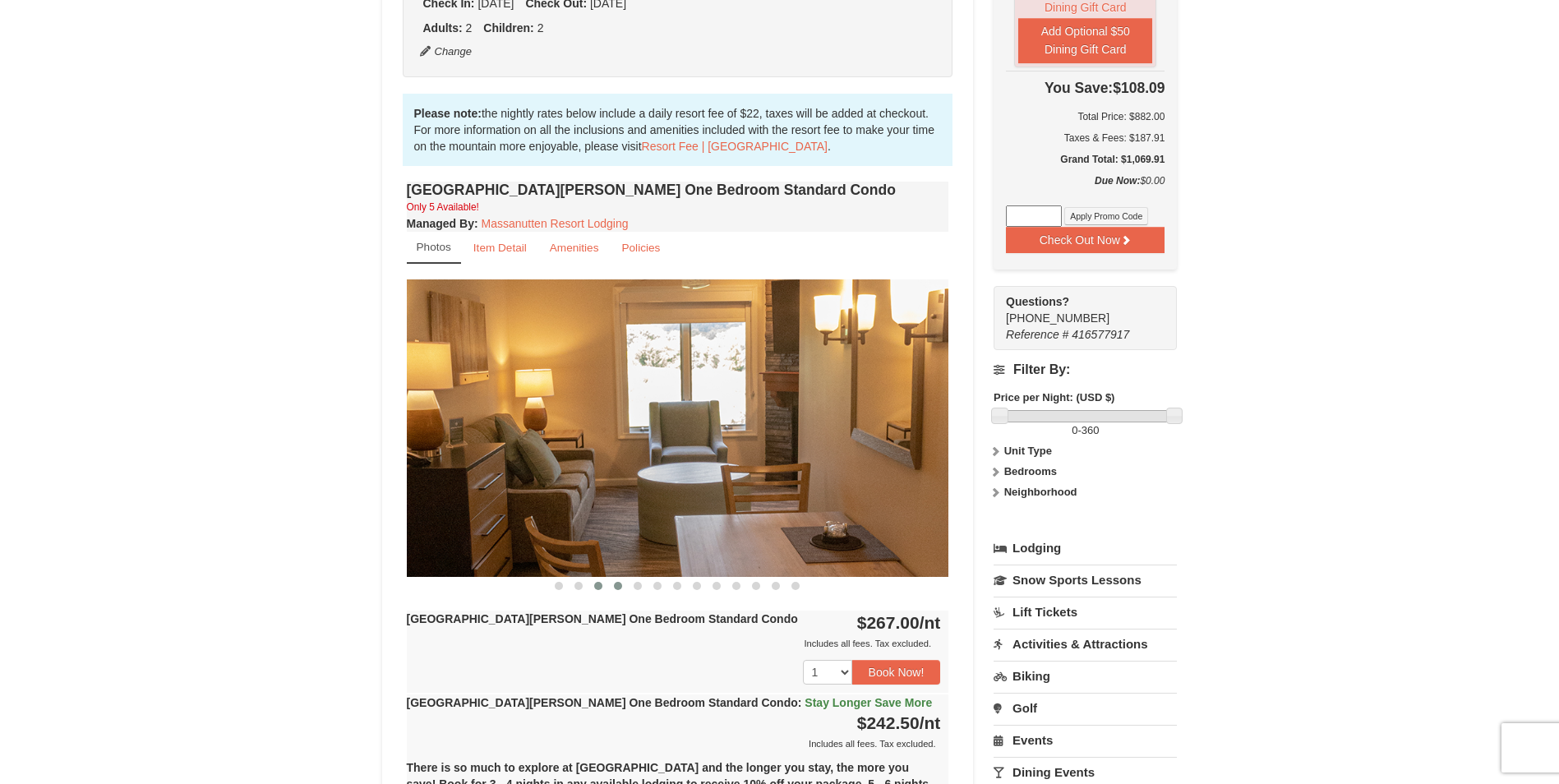
click at [621, 582] on span at bounding box center [618, 585] width 8 height 8
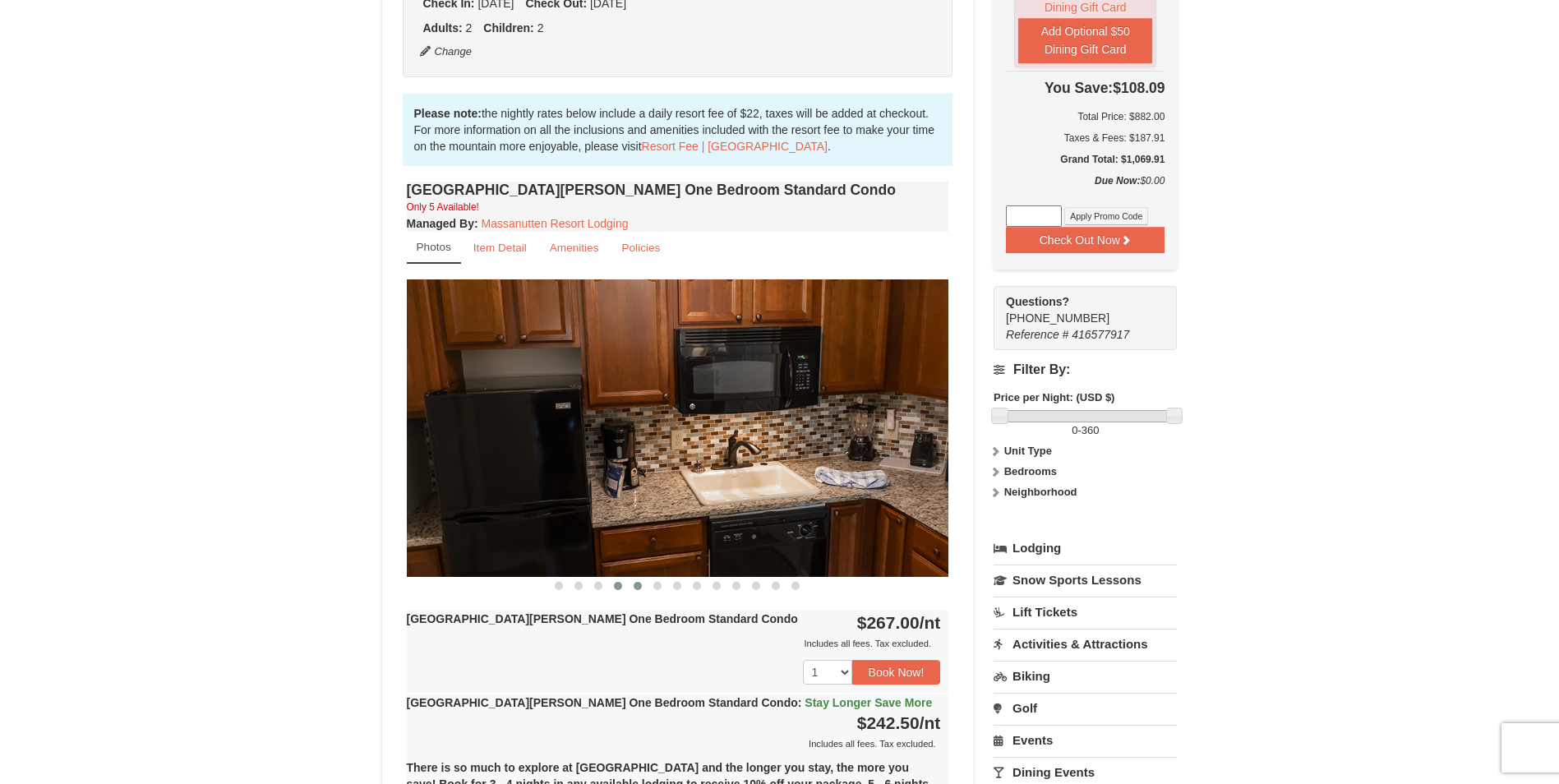
click at [635, 582] on span at bounding box center [637, 585] width 8 height 8
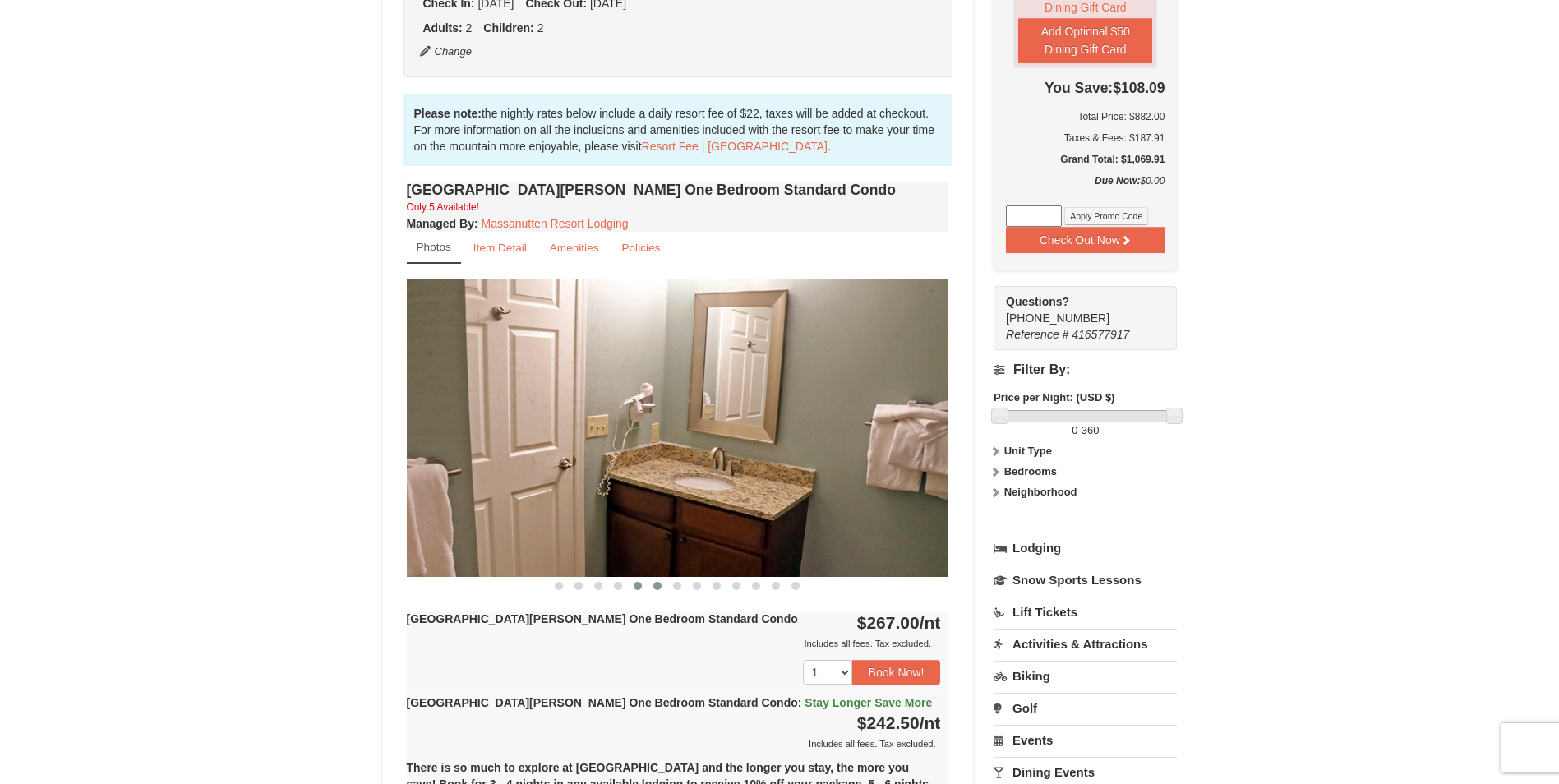
click at [654, 582] on span at bounding box center [657, 585] width 8 height 8
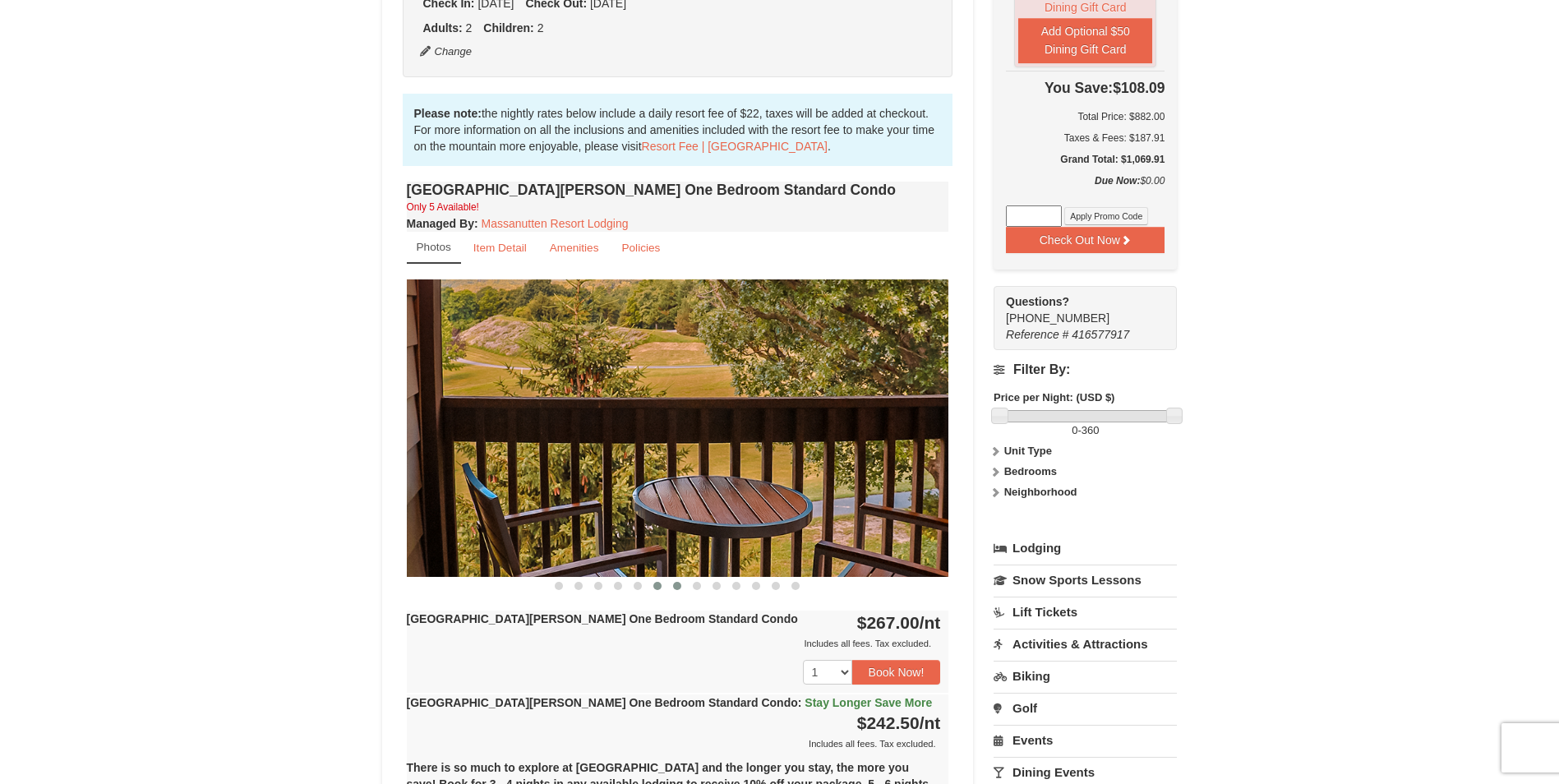
click at [681, 582] on span at bounding box center [676, 585] width 8 height 8
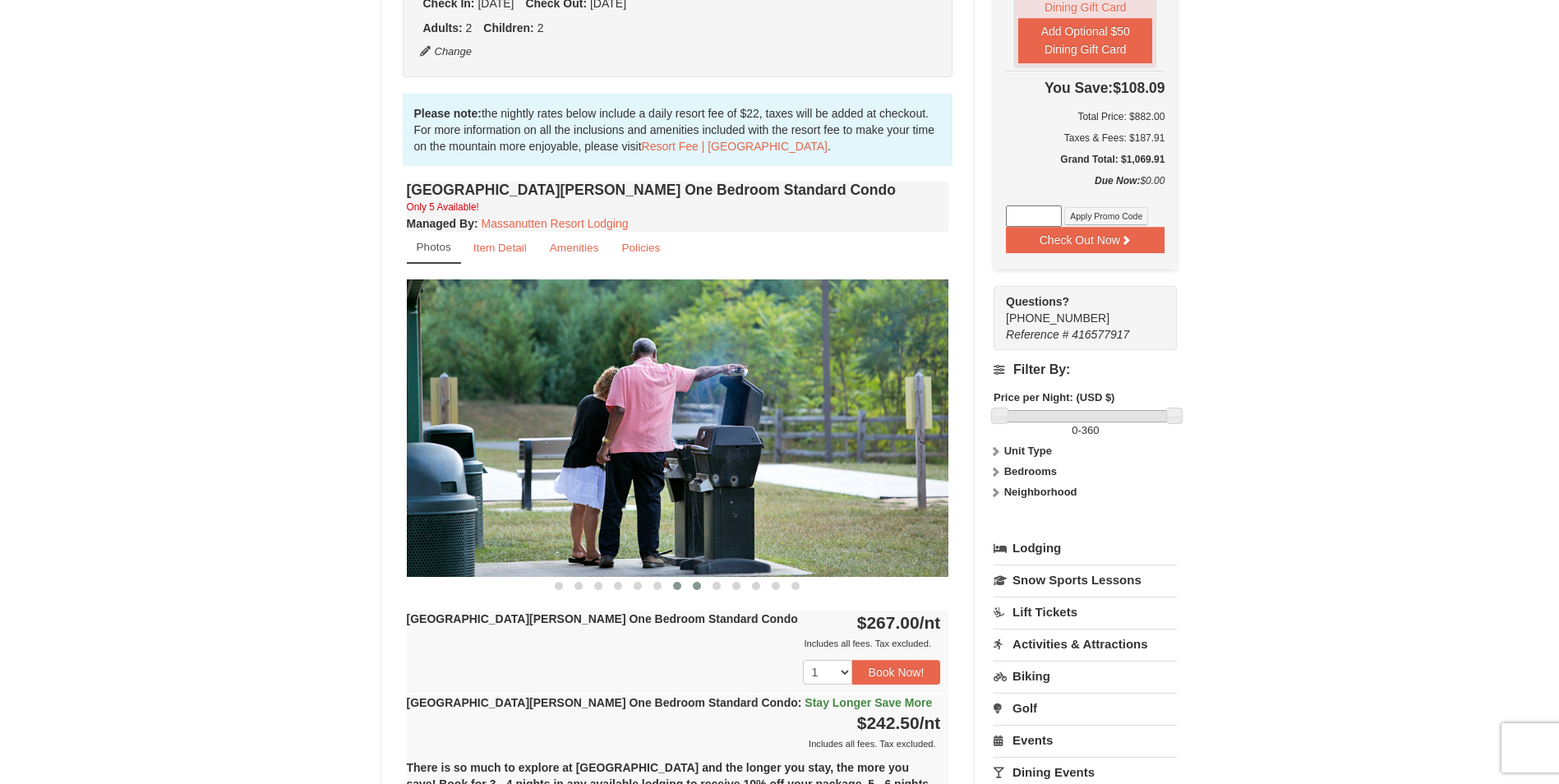
click at [702, 582] on button at bounding box center [697, 586] width 19 height 17
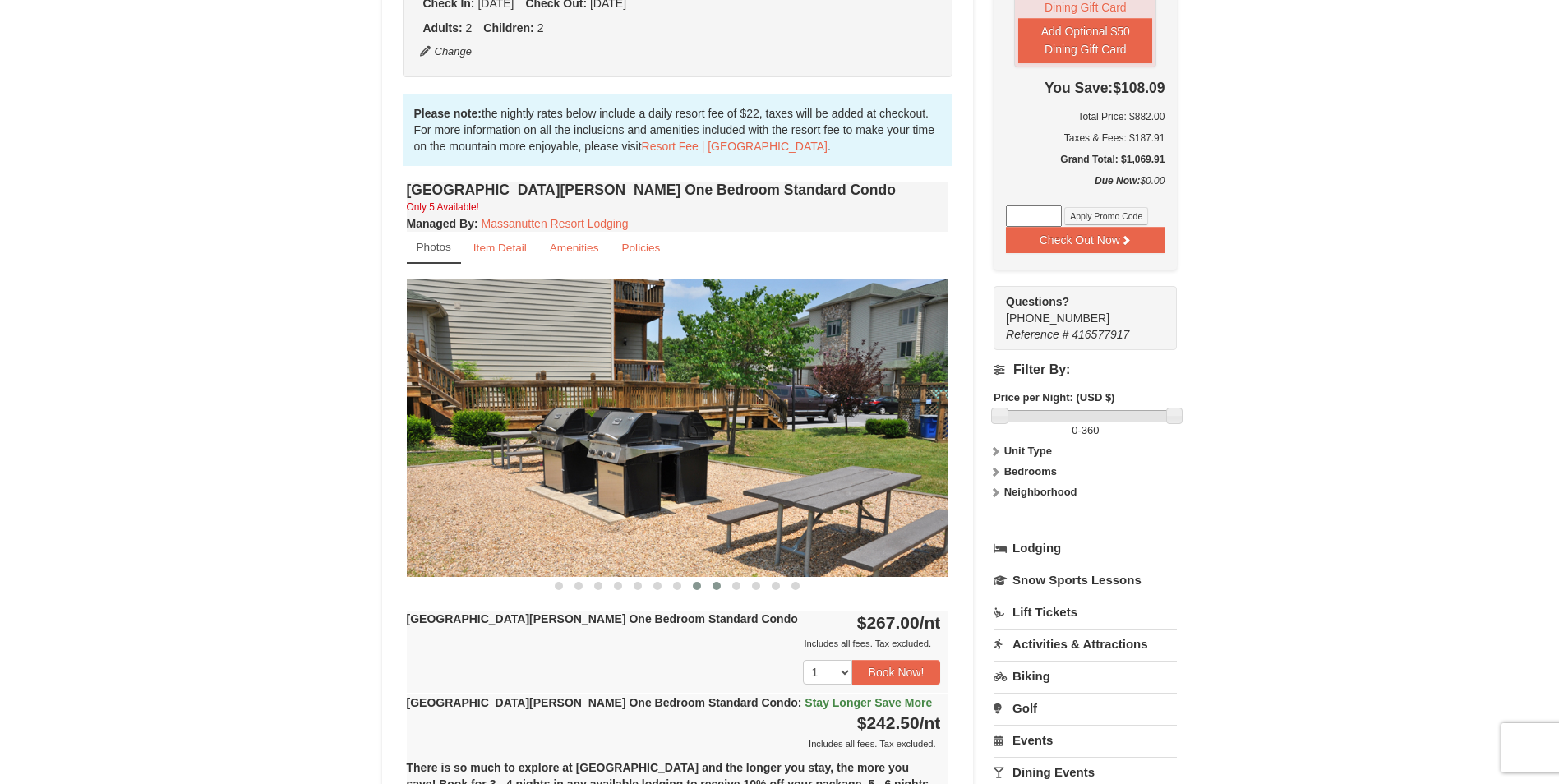
click at [722, 584] on button at bounding box center [717, 586] width 19 height 17
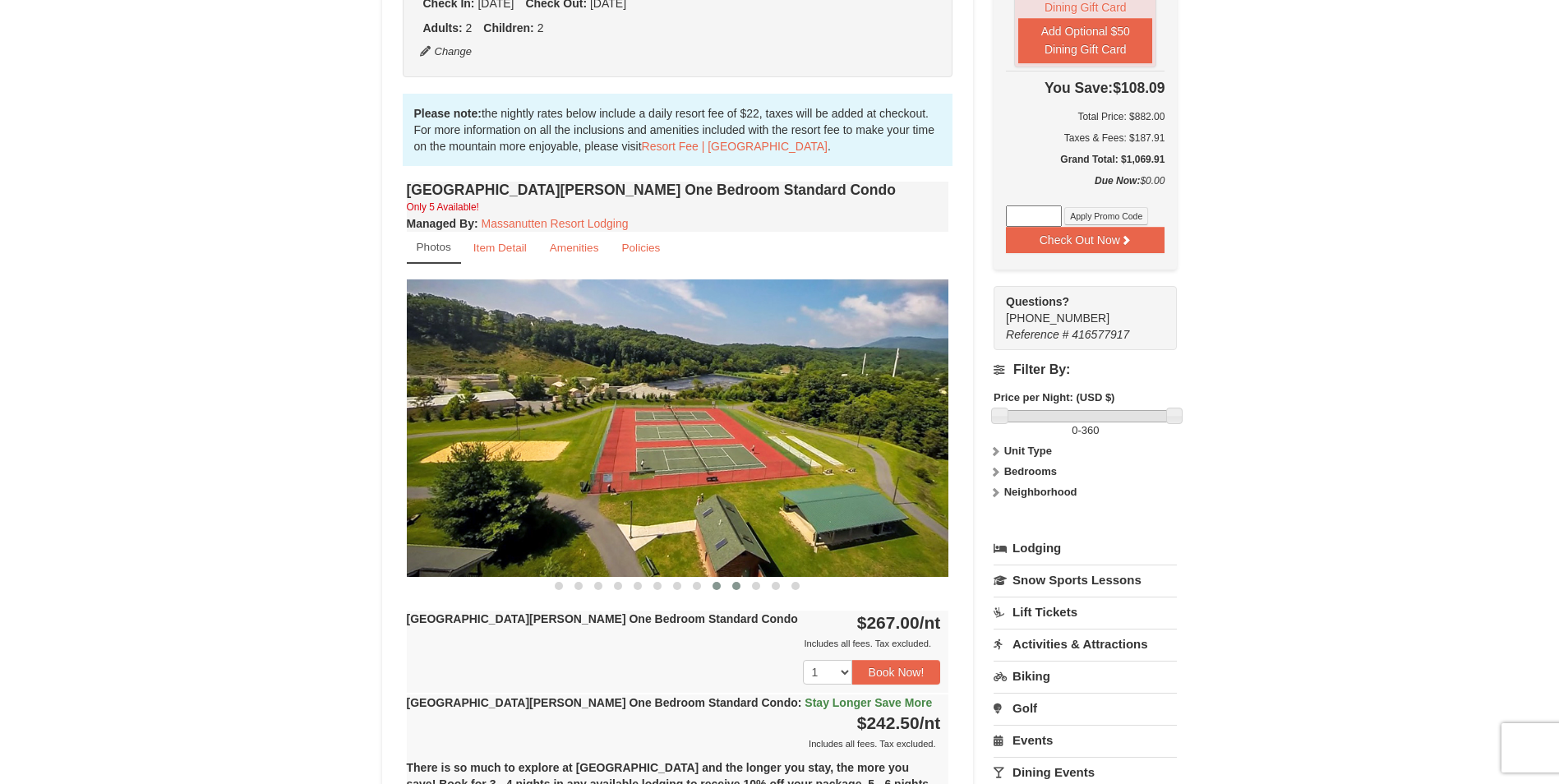
click at [732, 584] on span at bounding box center [736, 585] width 8 height 8
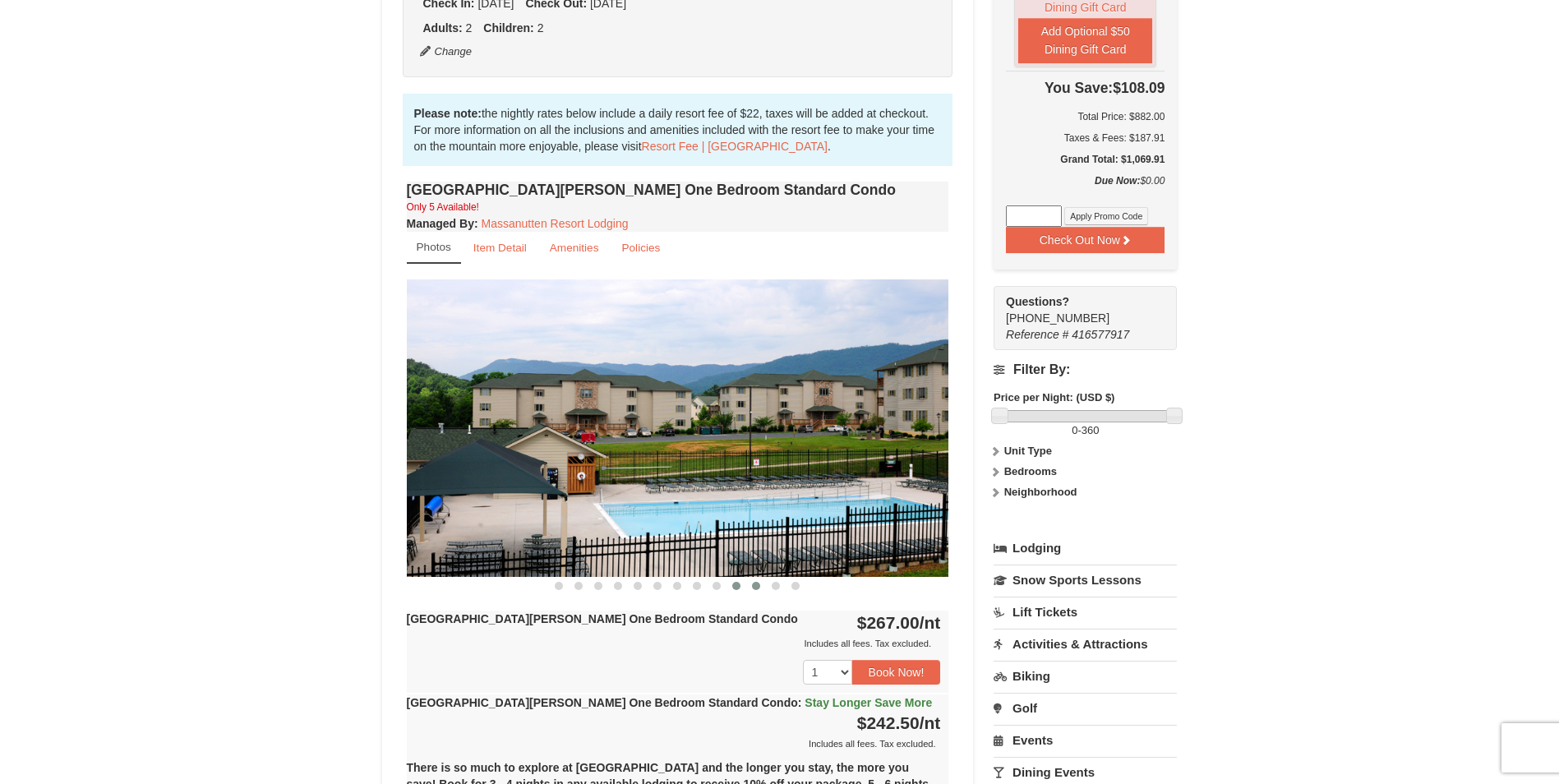
click at [752, 581] on button at bounding box center [756, 586] width 19 height 17
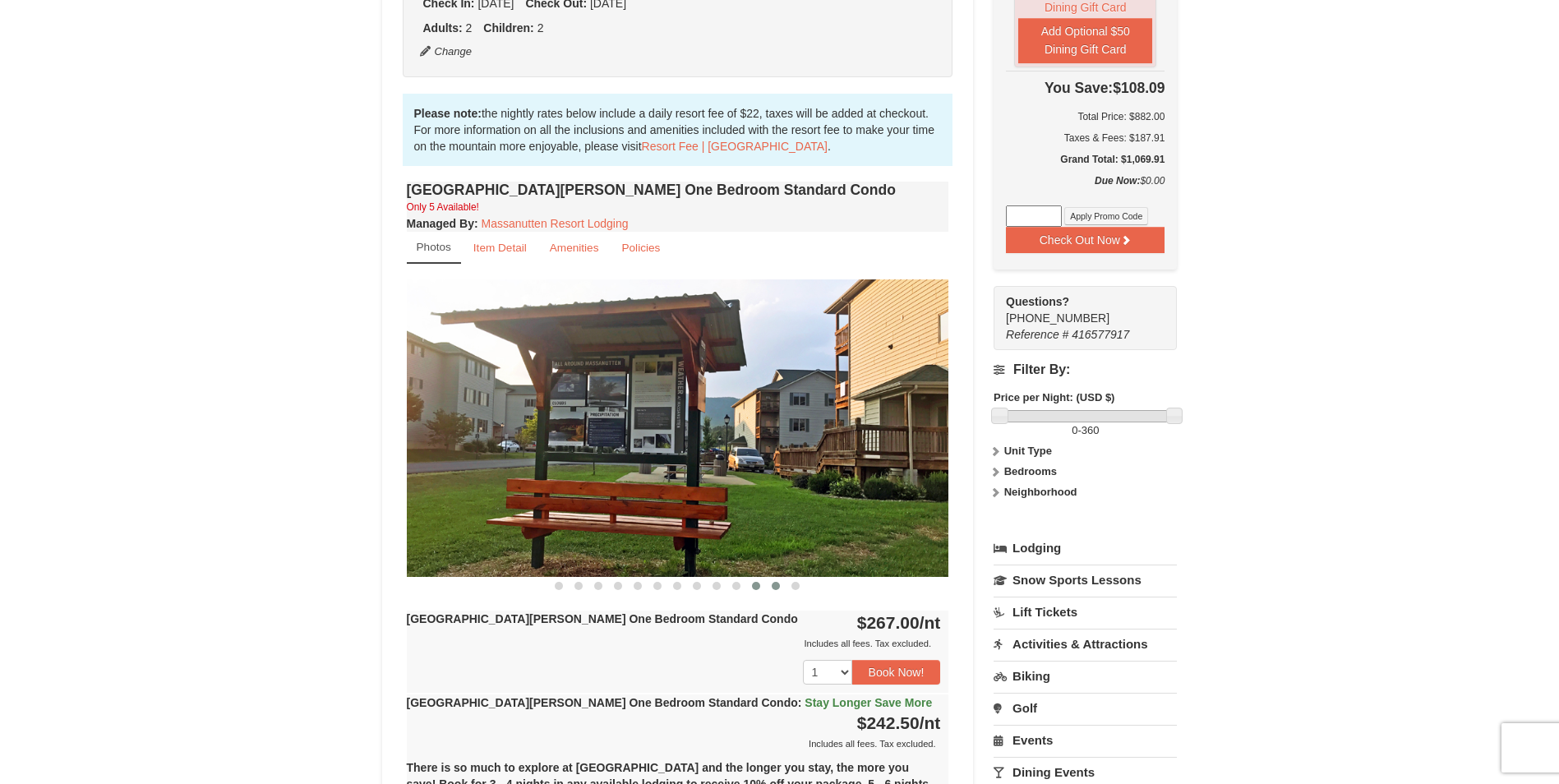
click at [777, 581] on span at bounding box center [776, 585] width 8 height 8
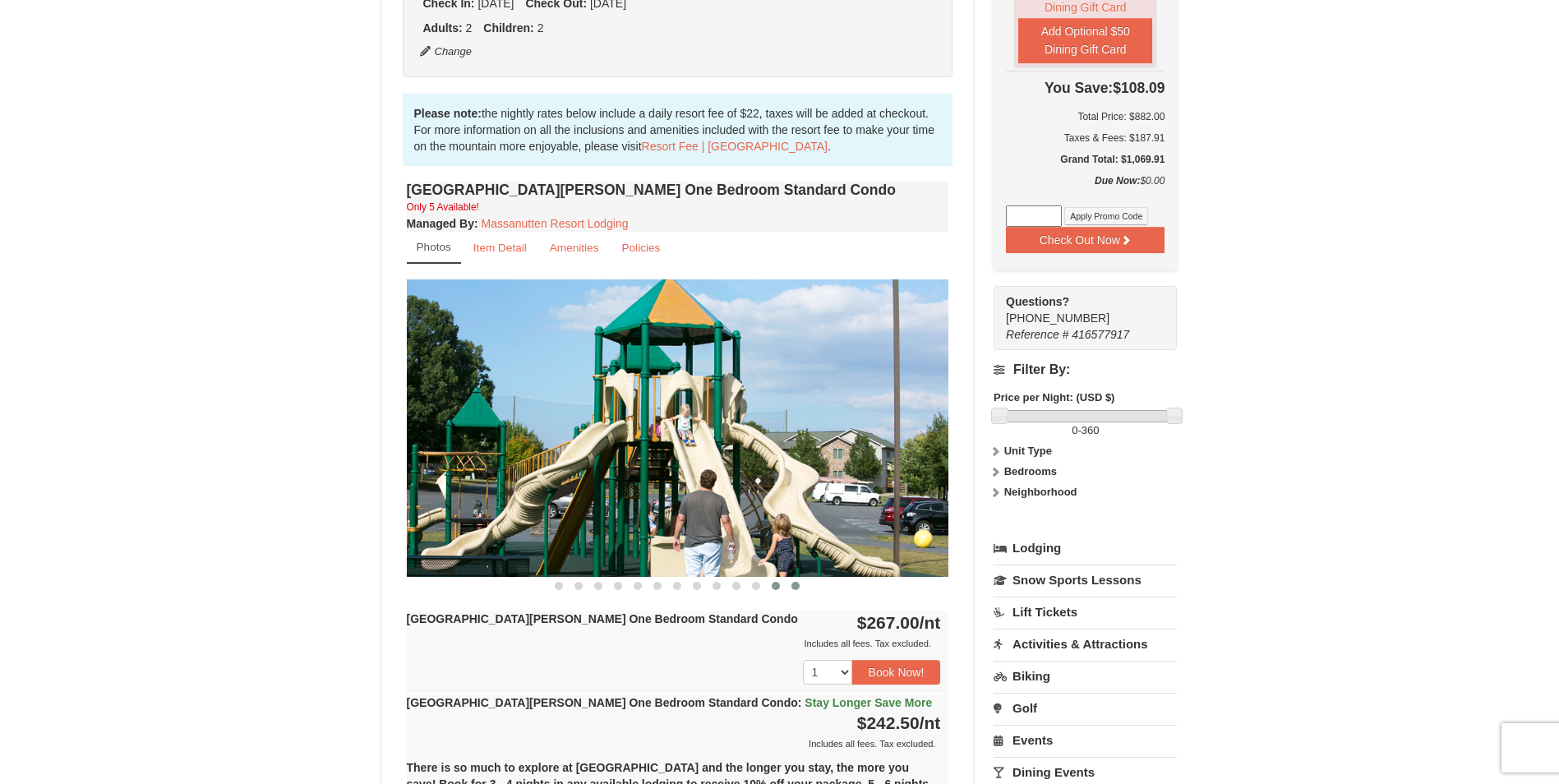
click at [793, 581] on span at bounding box center [795, 585] width 8 height 8
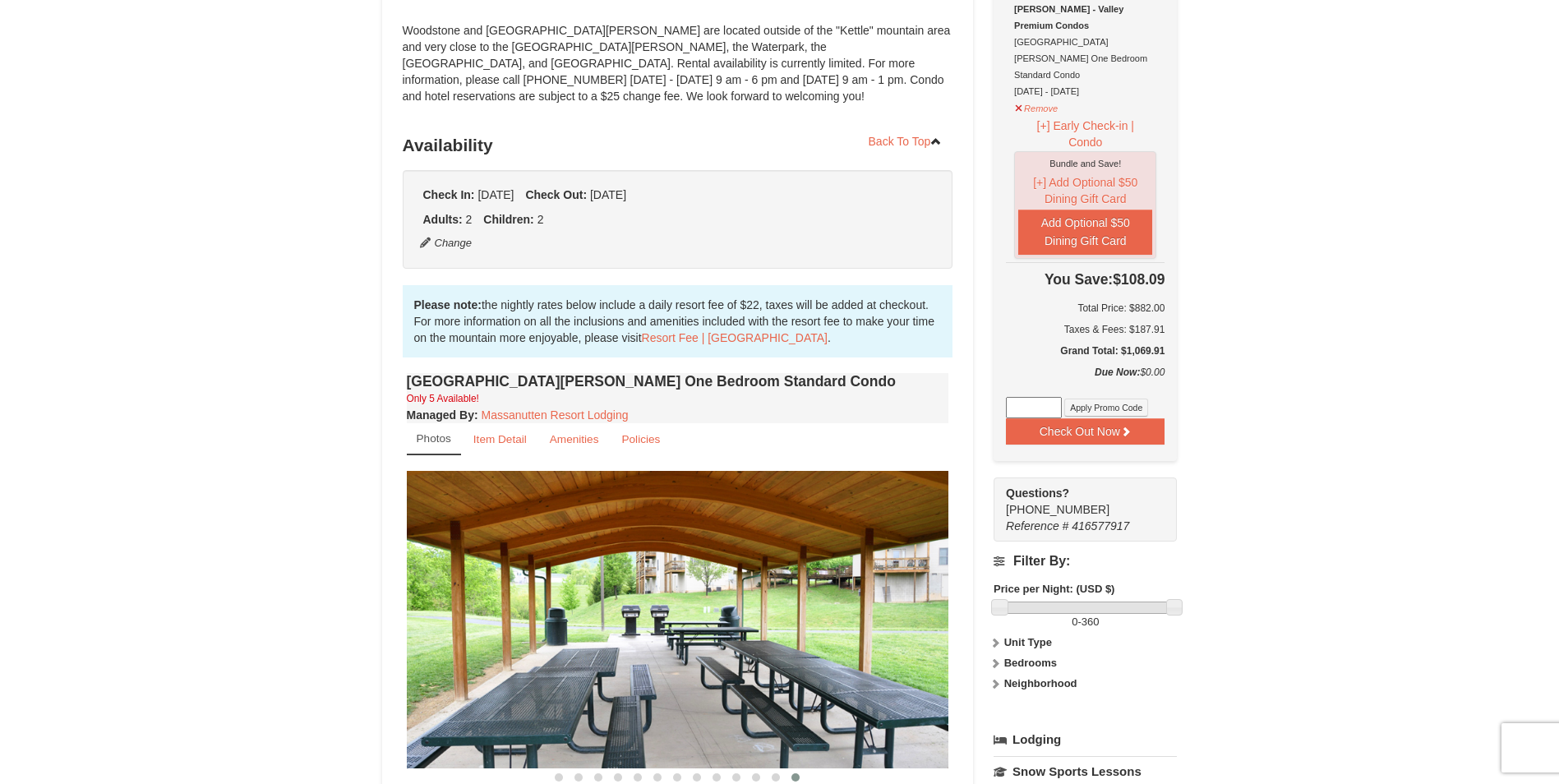
scroll to position [0, 0]
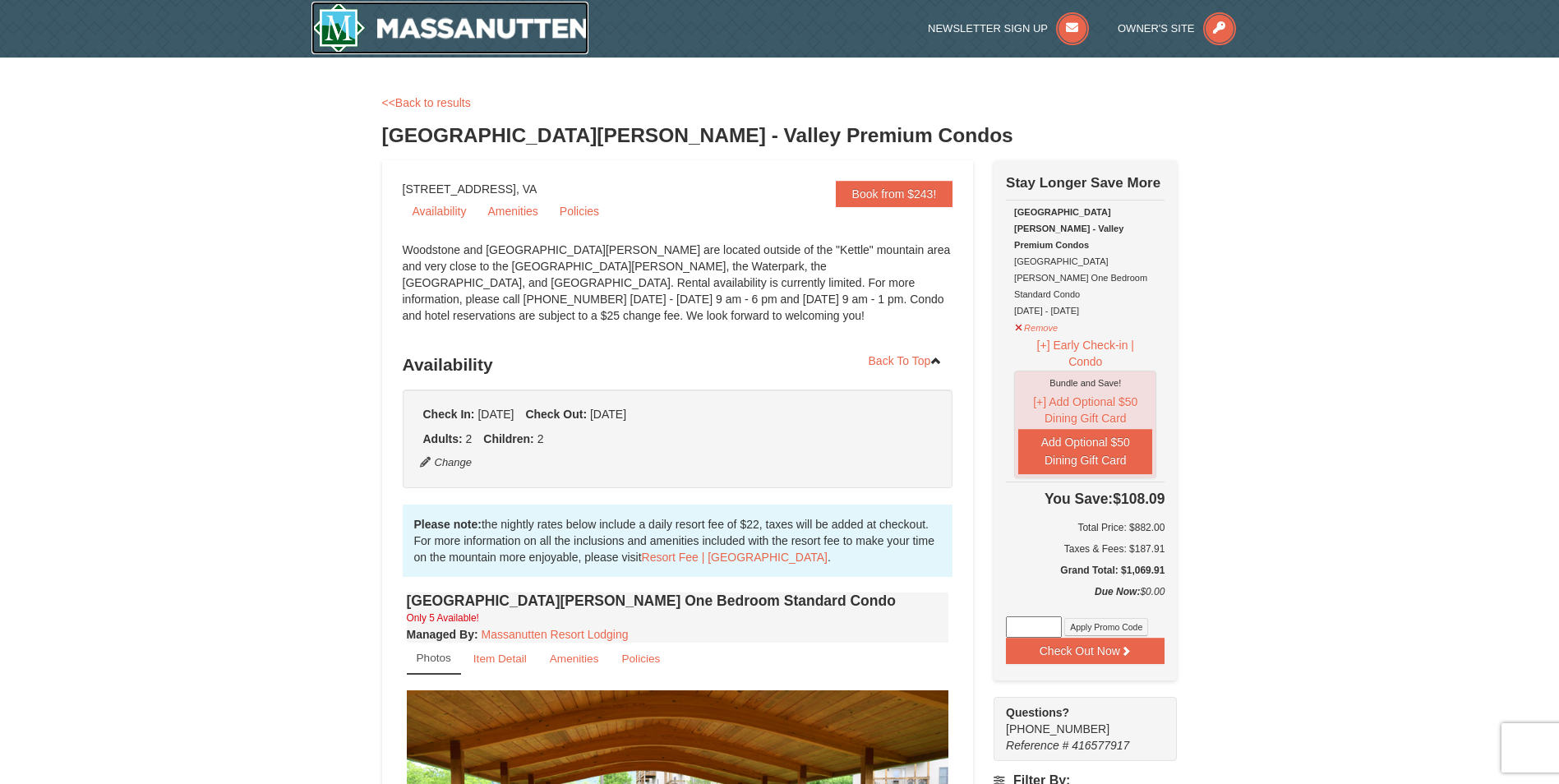
click at [356, 35] on img at bounding box center [451, 27] width 278 height 52
